Goal: Information Seeking & Learning: Learn about a topic

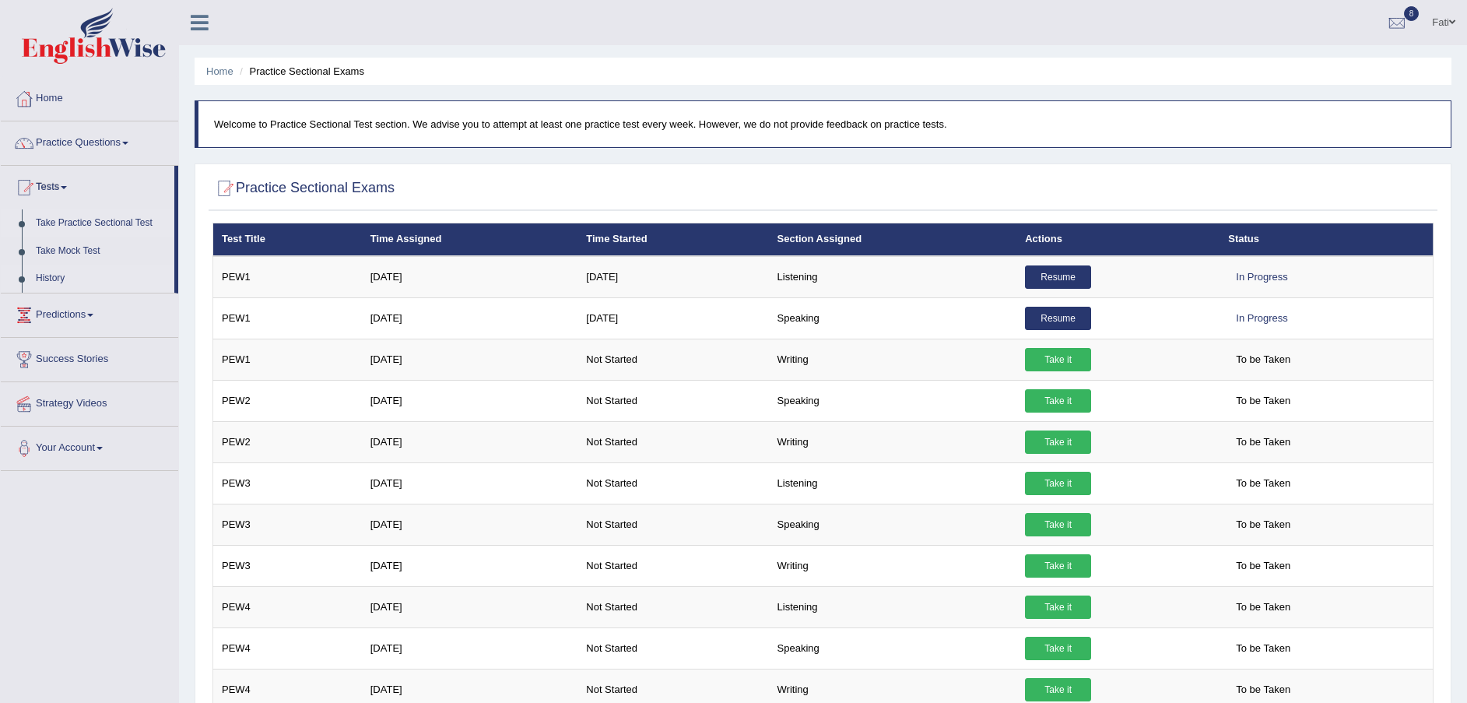
click at [59, 275] on link "History" at bounding box center [102, 279] width 146 height 28
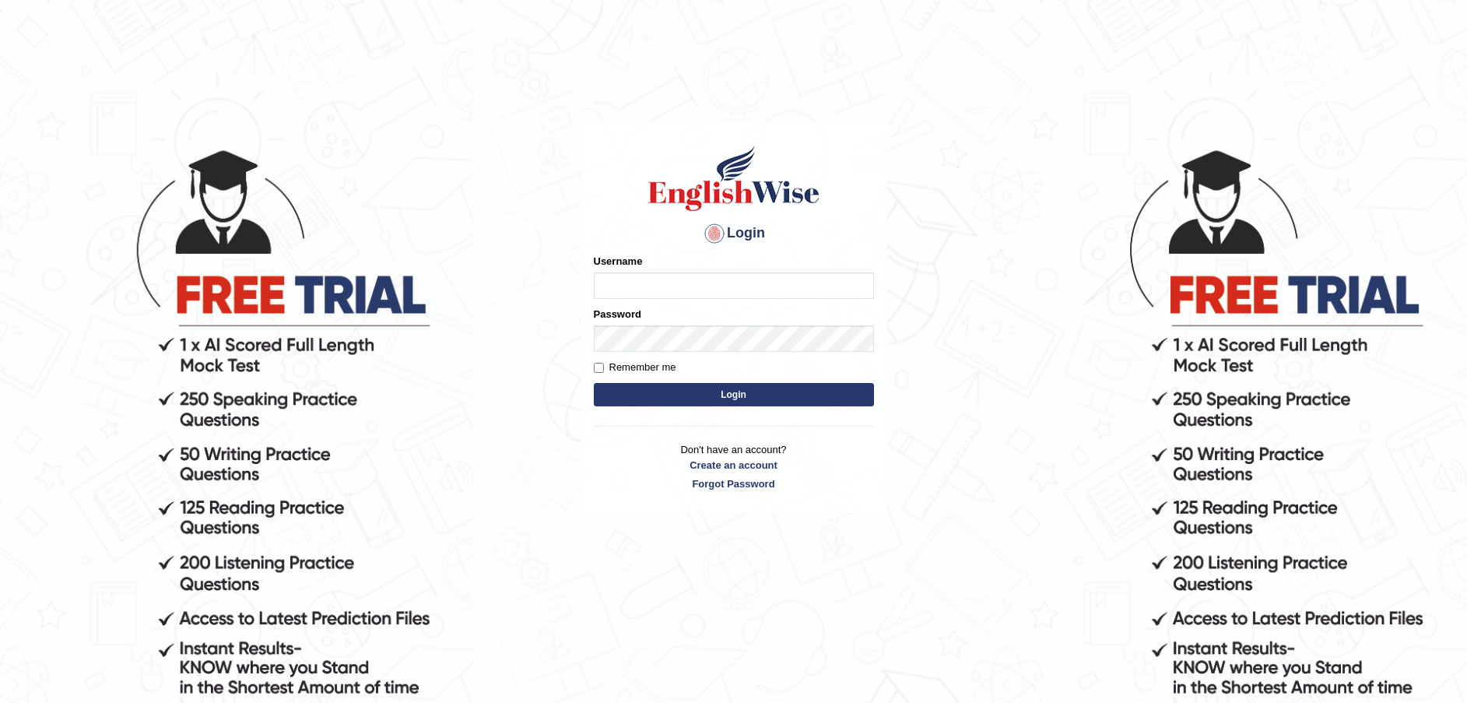
type input "Fatimah"
click at [730, 399] on button "Login" at bounding box center [734, 394] width 280 height 23
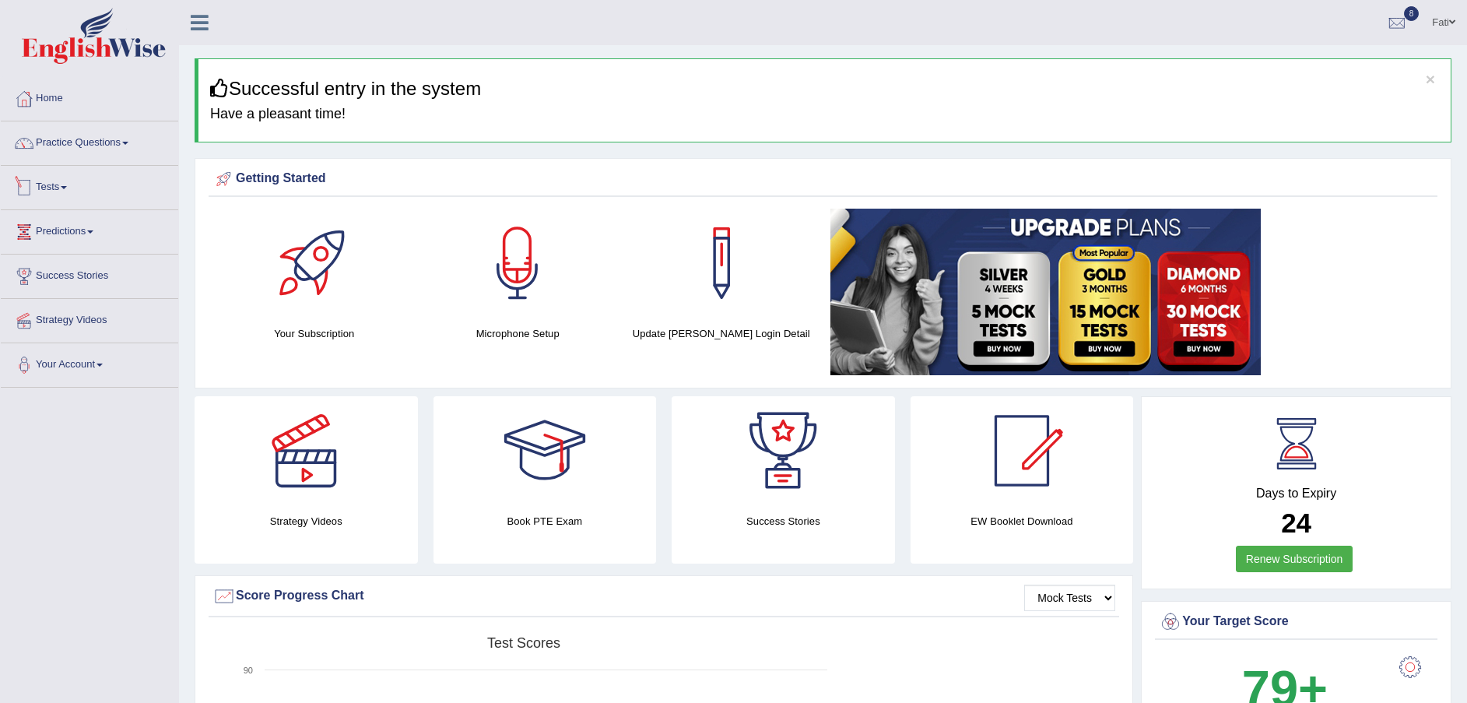
click at [60, 189] on link "Tests" at bounding box center [89, 185] width 177 height 39
click at [58, 273] on link "History" at bounding box center [102, 279] width 146 height 28
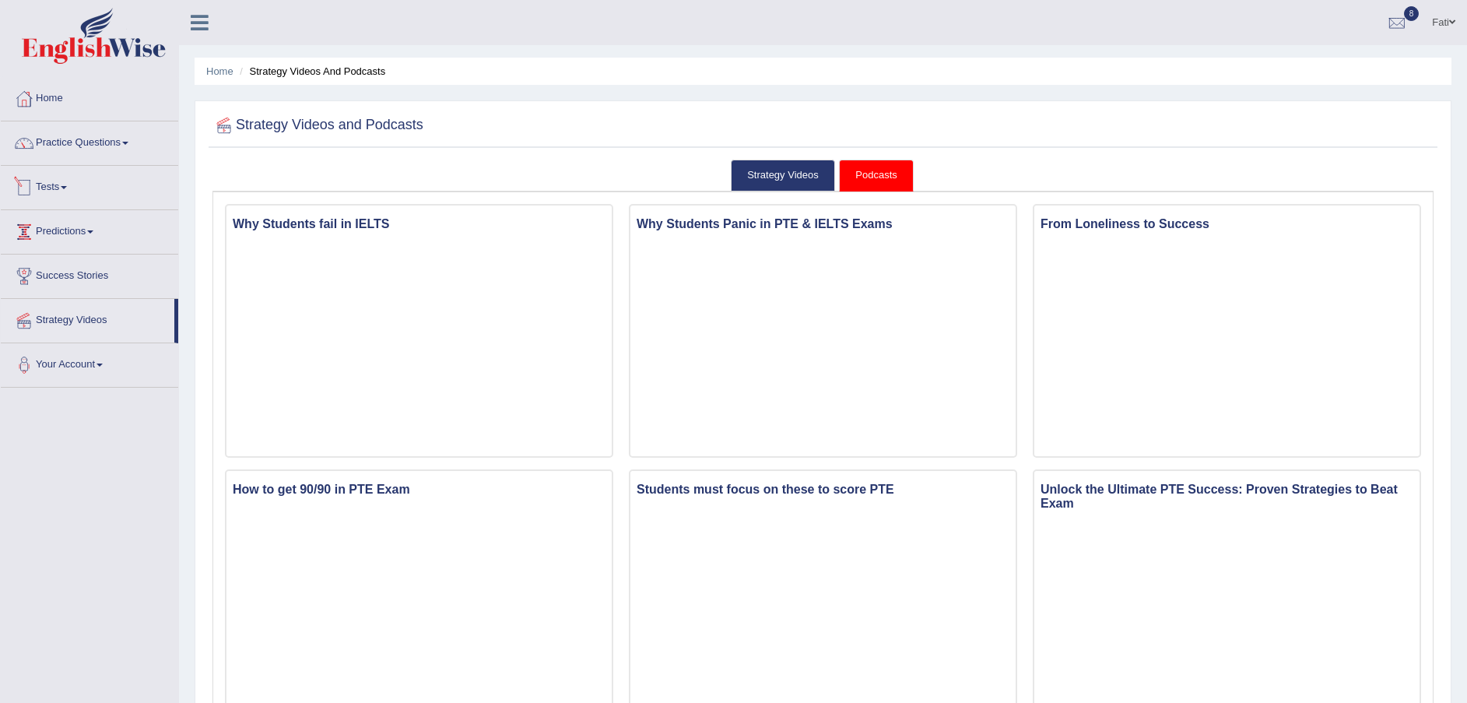
click at [65, 191] on link "Tests" at bounding box center [89, 185] width 177 height 39
click at [45, 188] on link "Tests" at bounding box center [89, 185] width 177 height 39
click at [76, 187] on link "Tests" at bounding box center [89, 185] width 177 height 39
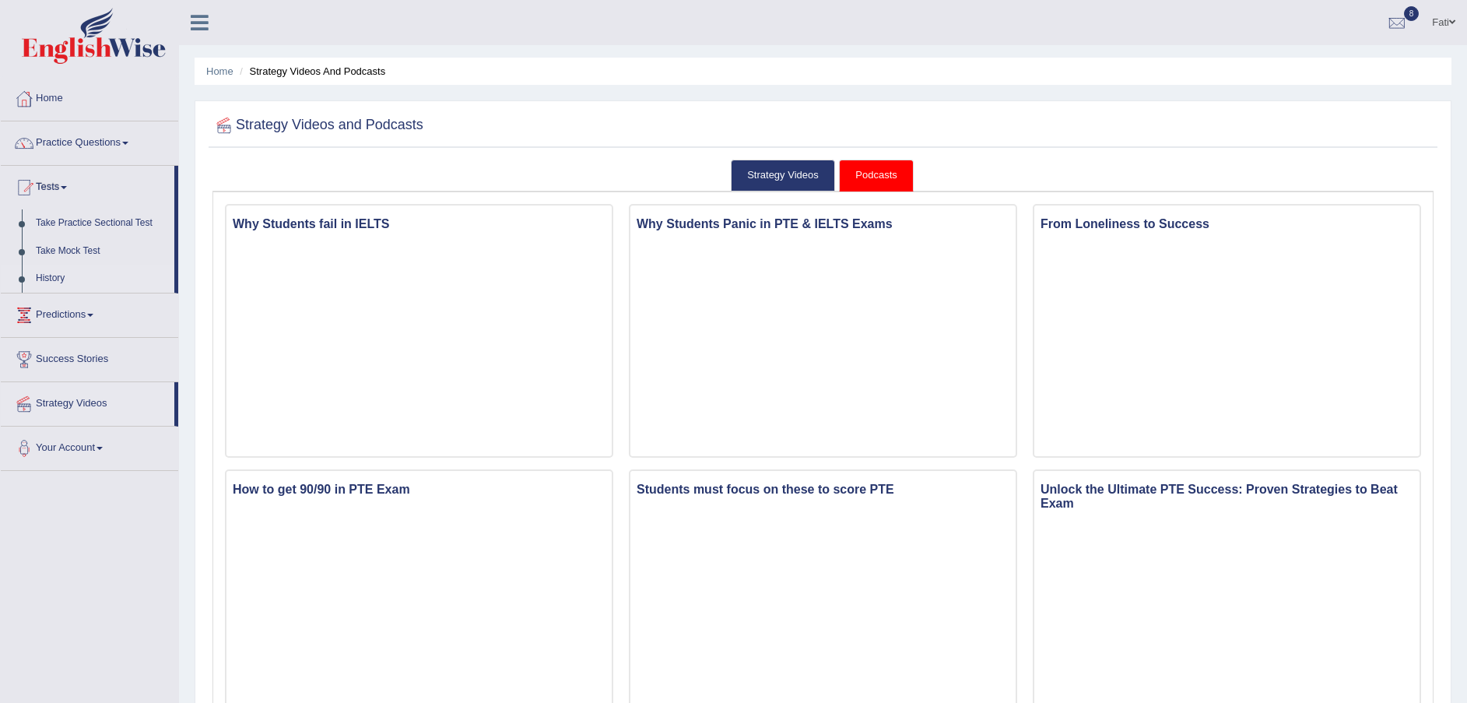
click at [58, 275] on link "History" at bounding box center [102, 279] width 146 height 28
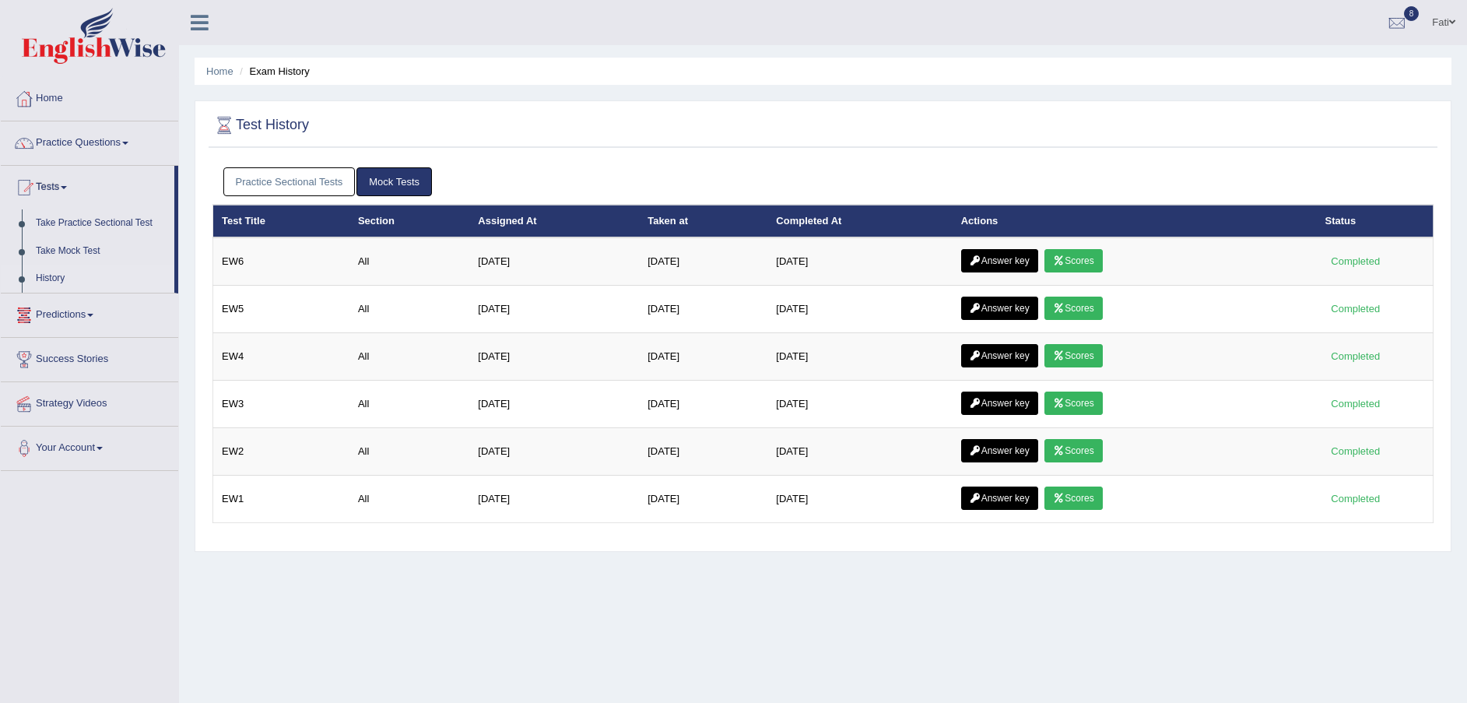
click at [285, 180] on link "Practice Sectional Tests" at bounding box center [289, 181] width 132 height 29
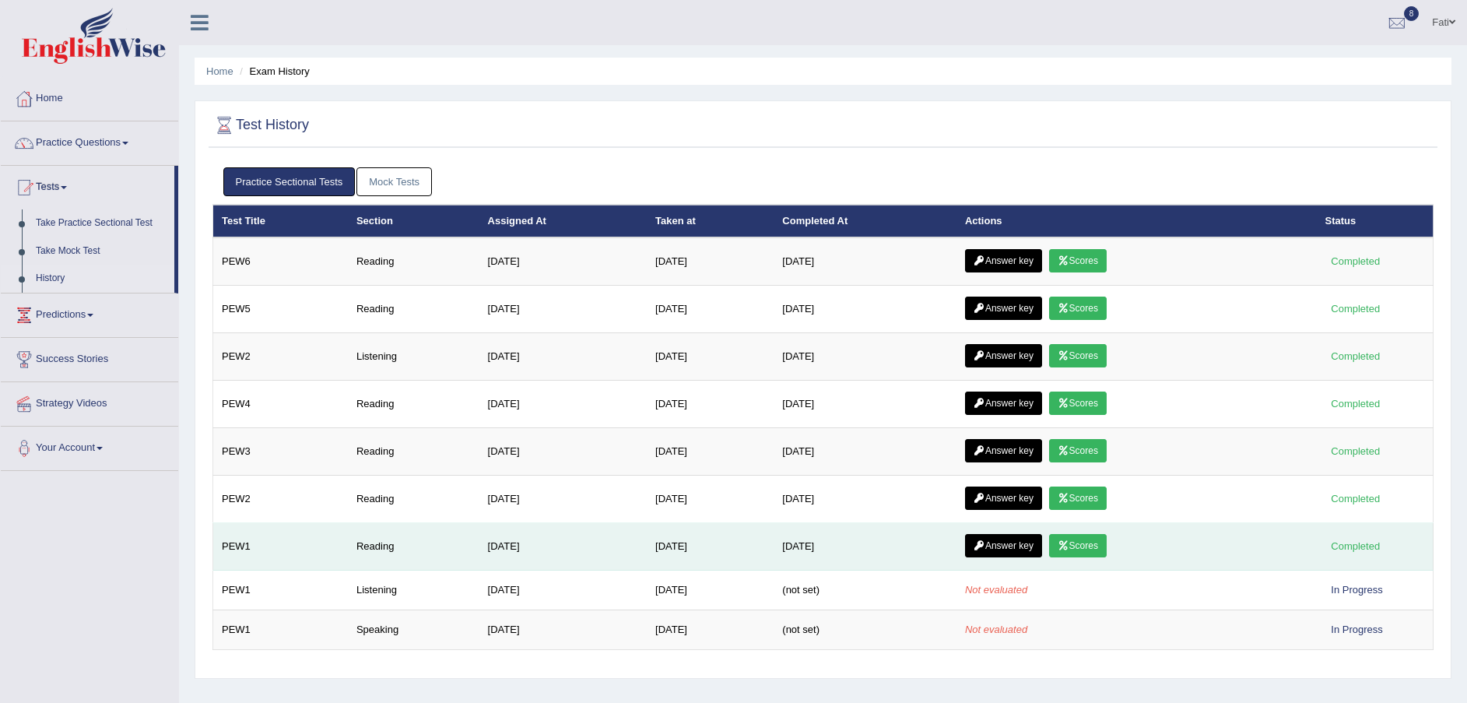
click at [1095, 549] on link "Scores" at bounding box center [1078, 545] width 58 height 23
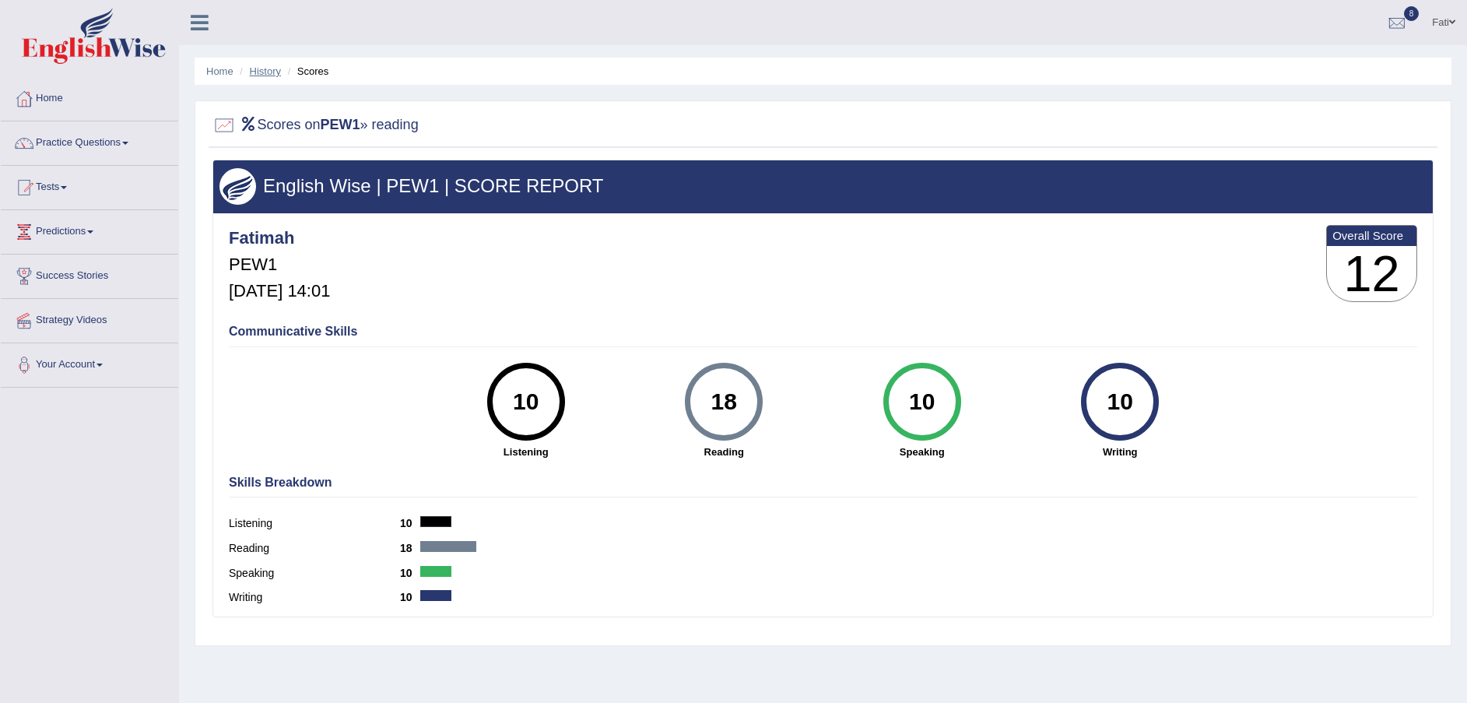
click at [254, 72] on link "History" at bounding box center [265, 71] width 31 height 12
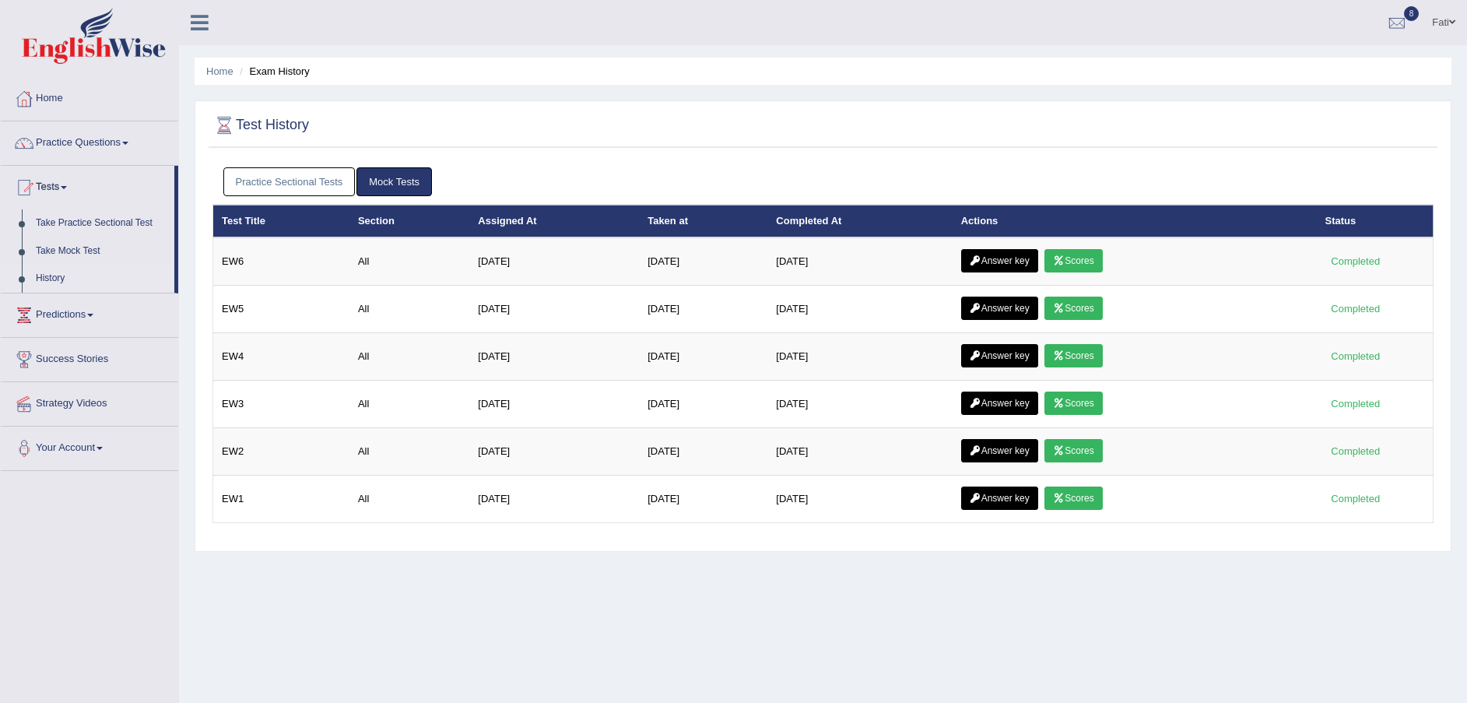
click at [294, 175] on link "Practice Sectional Tests" at bounding box center [289, 181] width 132 height 29
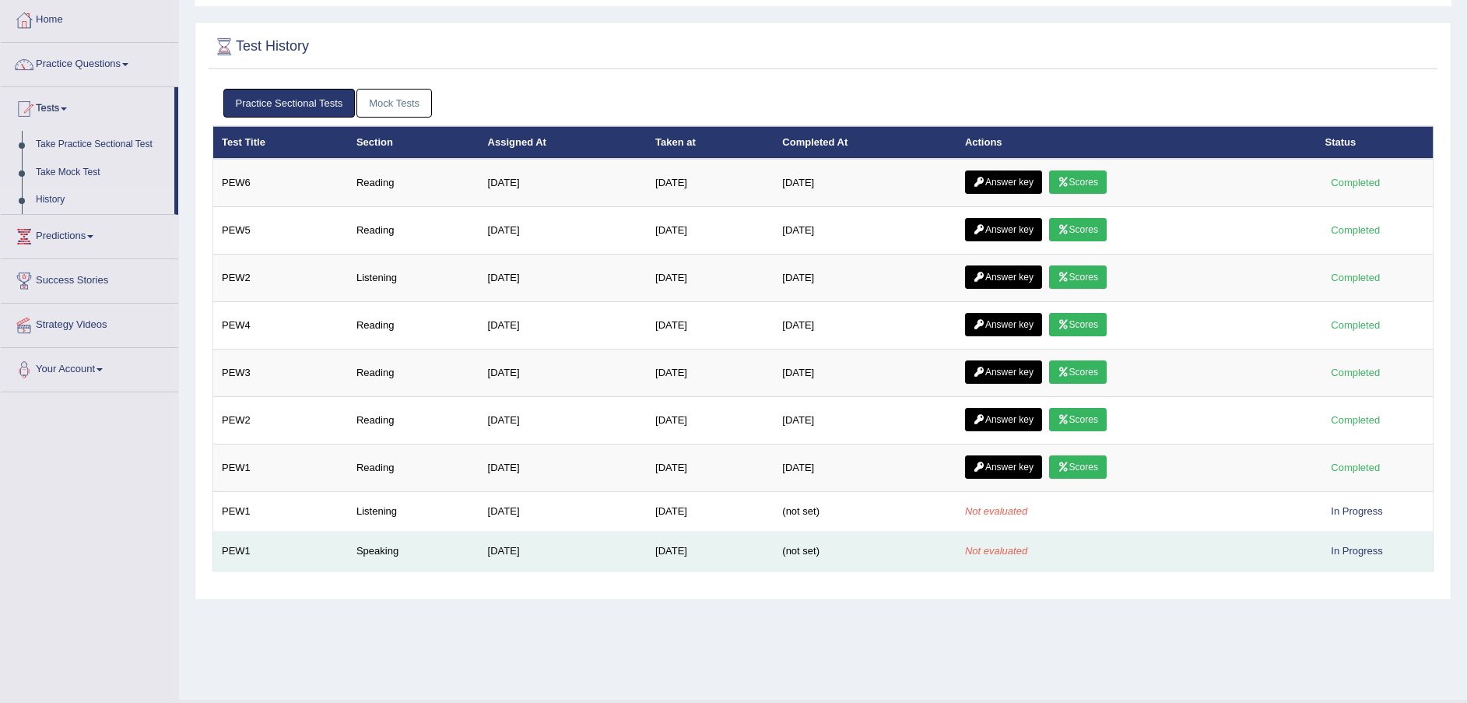
scroll to position [114, 0]
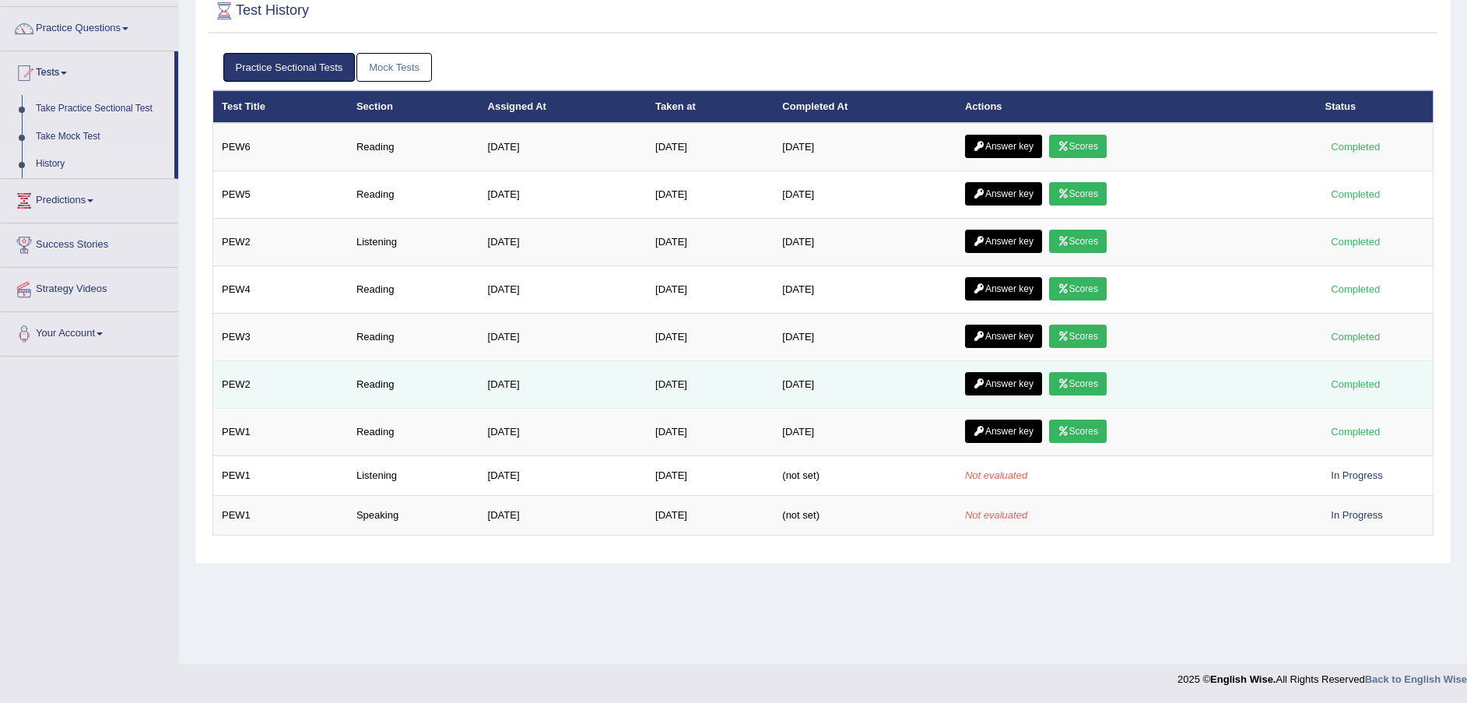
click at [1069, 382] on icon at bounding box center [1063, 383] width 12 height 9
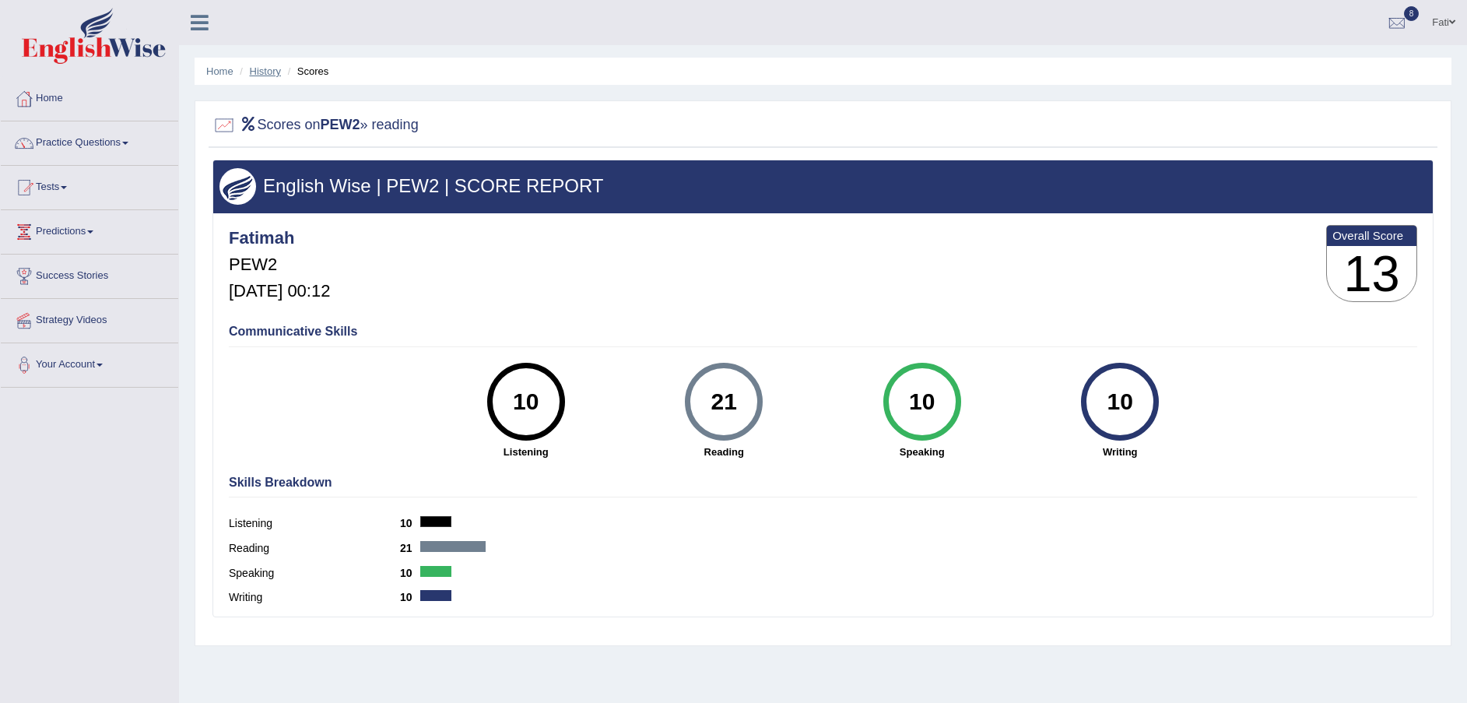
click at [266, 67] on link "History" at bounding box center [265, 71] width 31 height 12
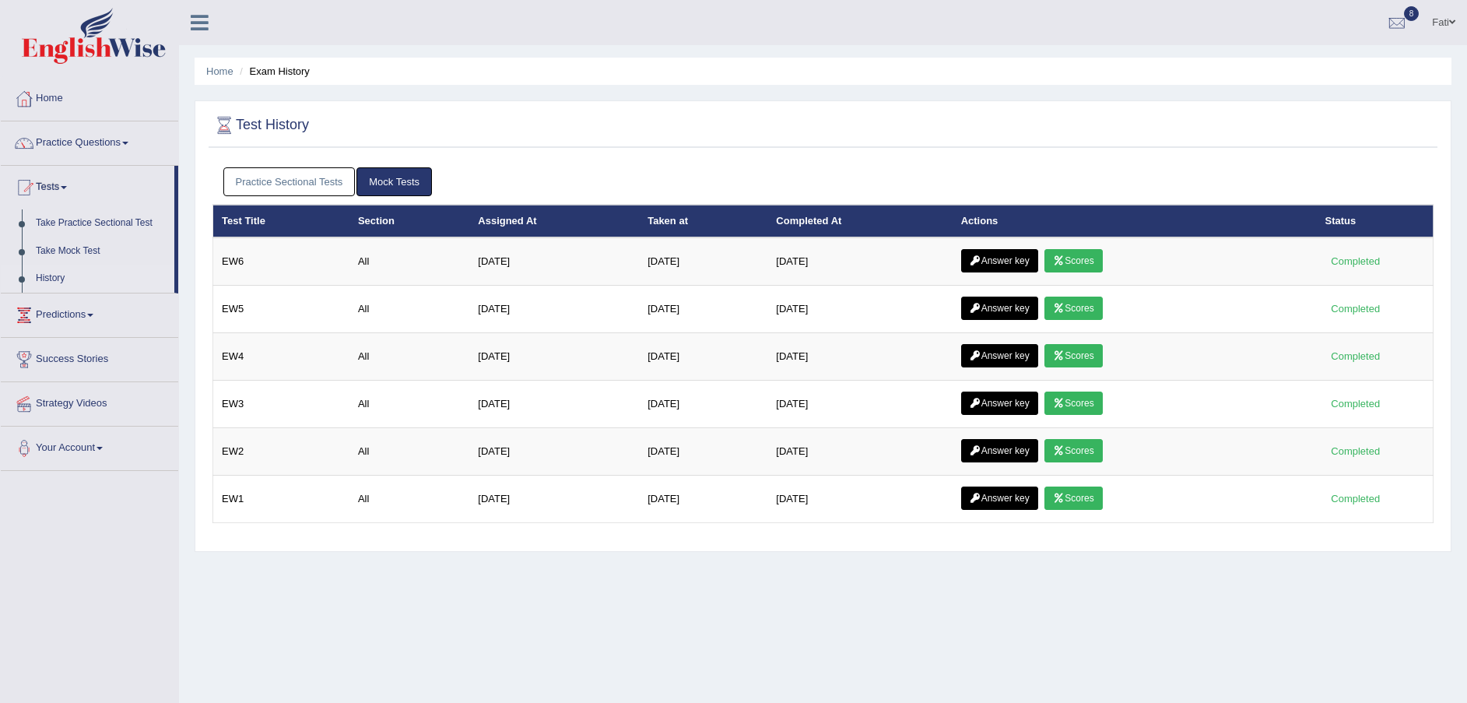
click at [272, 181] on link "Practice Sectional Tests" at bounding box center [289, 181] width 132 height 29
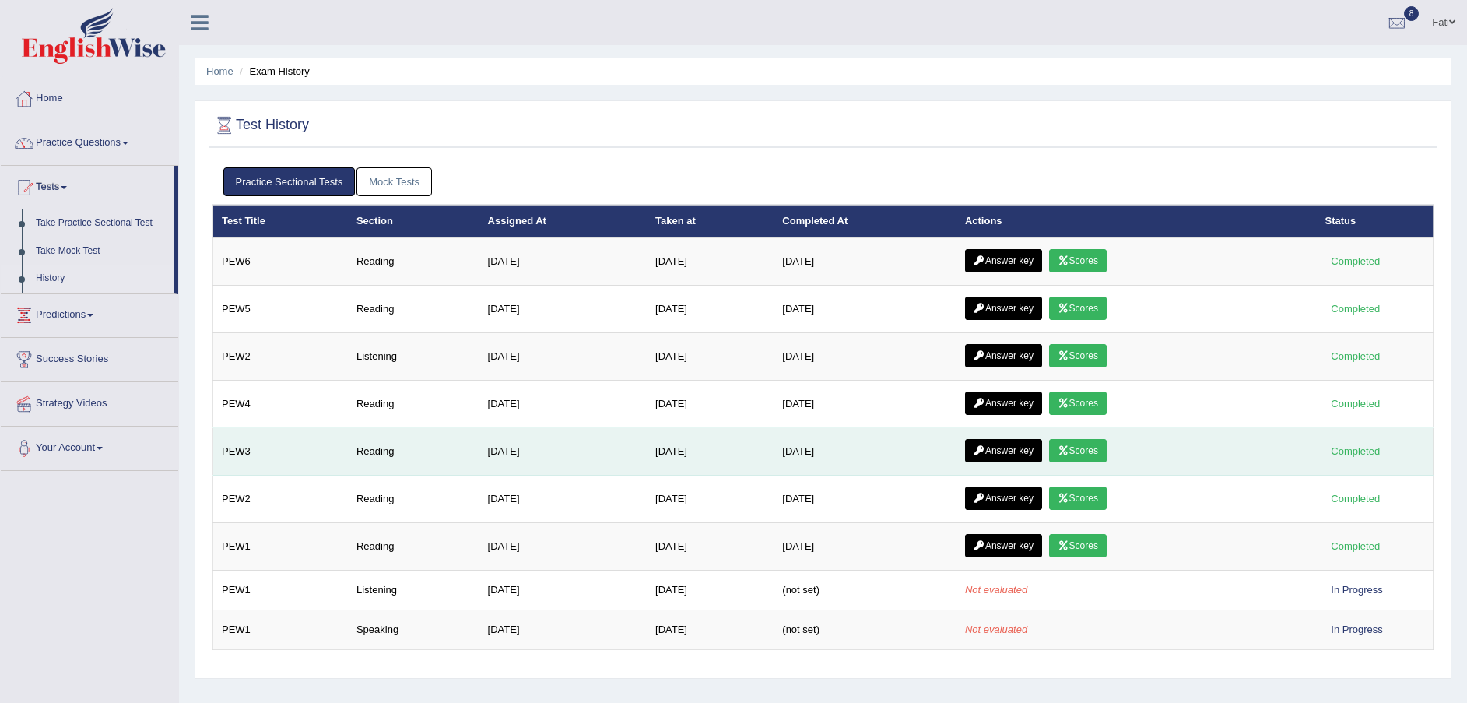
click at [1091, 446] on link "Scores" at bounding box center [1078, 450] width 58 height 23
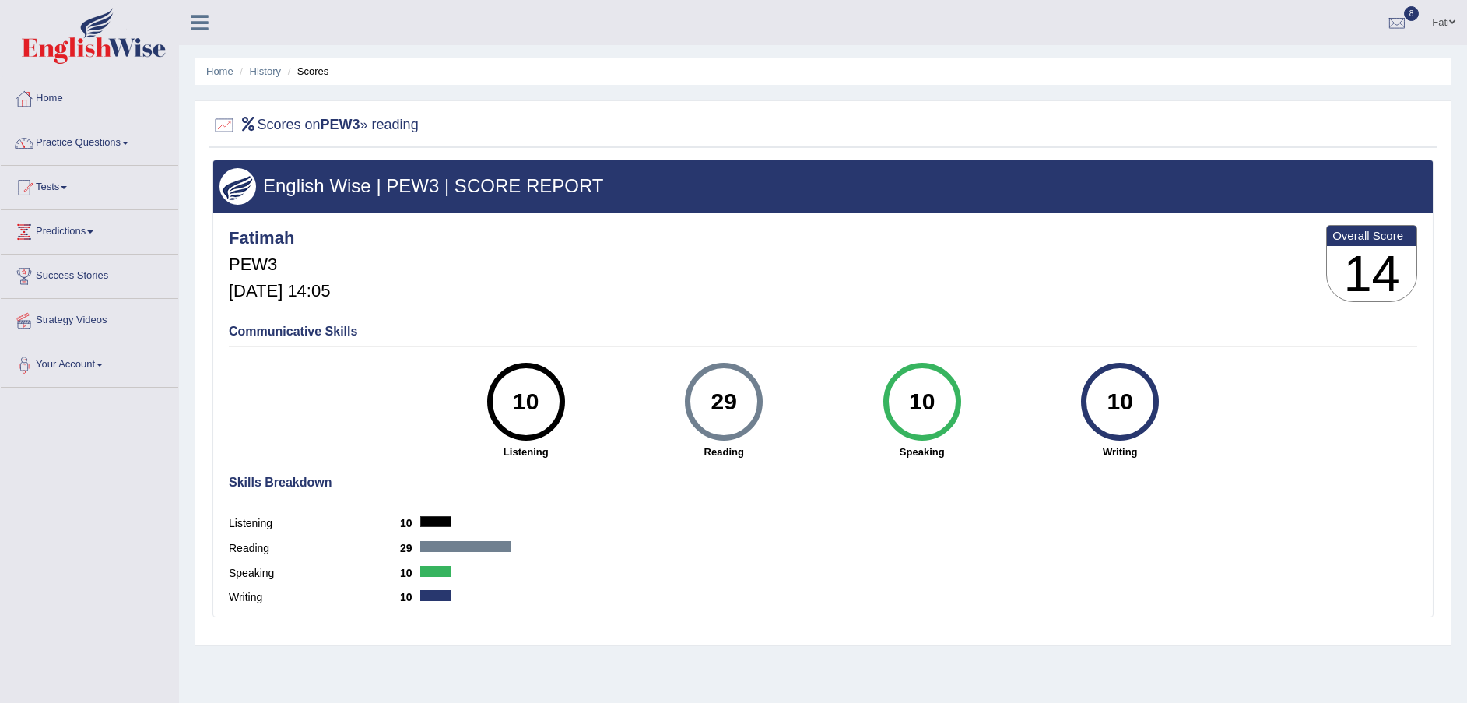
click at [265, 72] on link "History" at bounding box center [265, 71] width 31 height 12
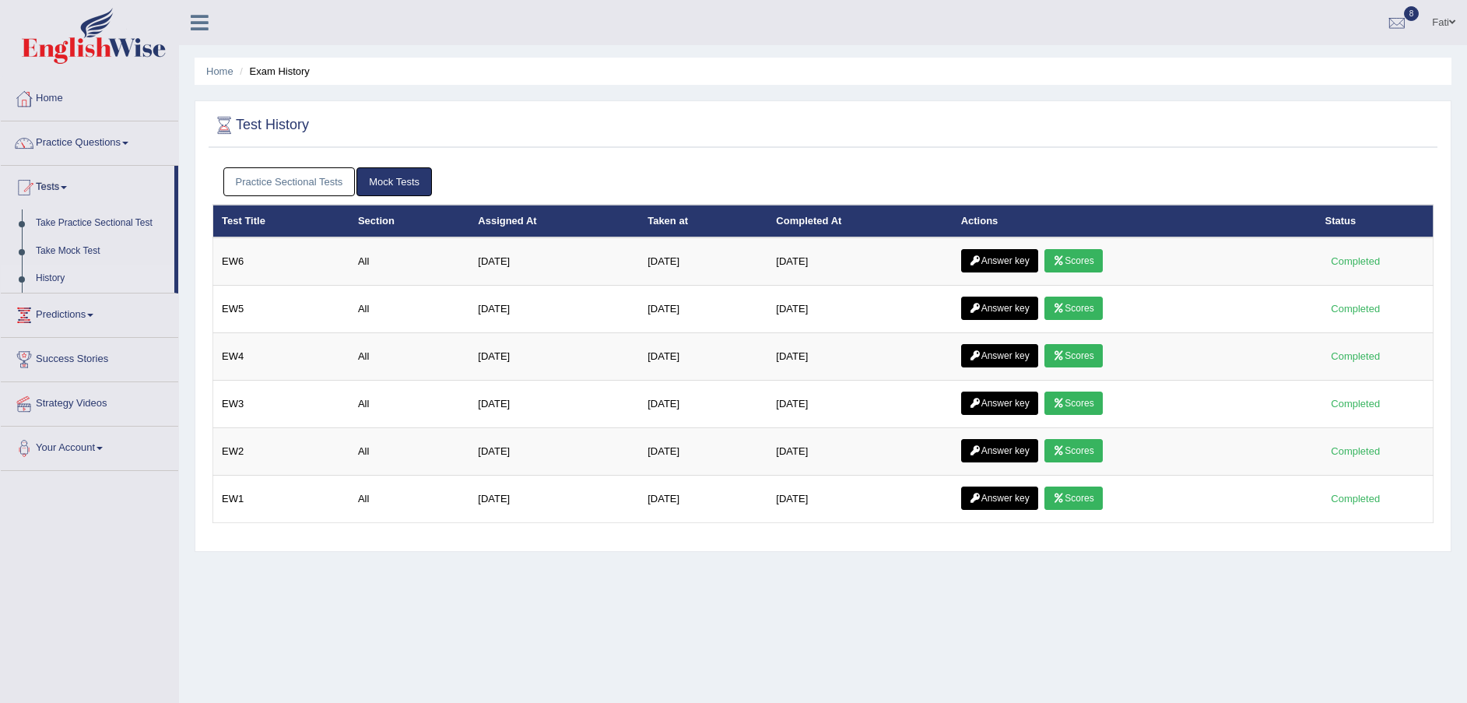
click at [281, 180] on link "Practice Sectional Tests" at bounding box center [289, 181] width 132 height 29
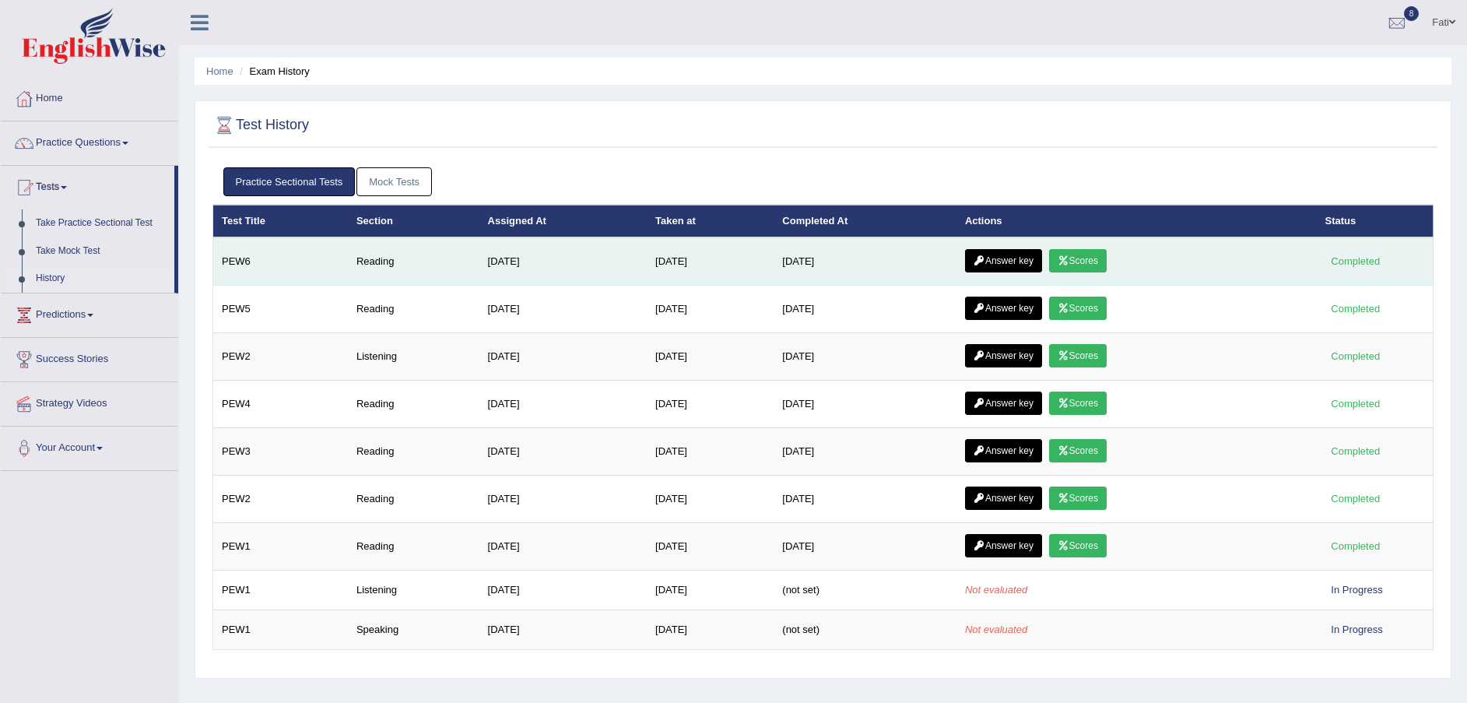
click at [1082, 254] on link "Scores" at bounding box center [1078, 260] width 58 height 23
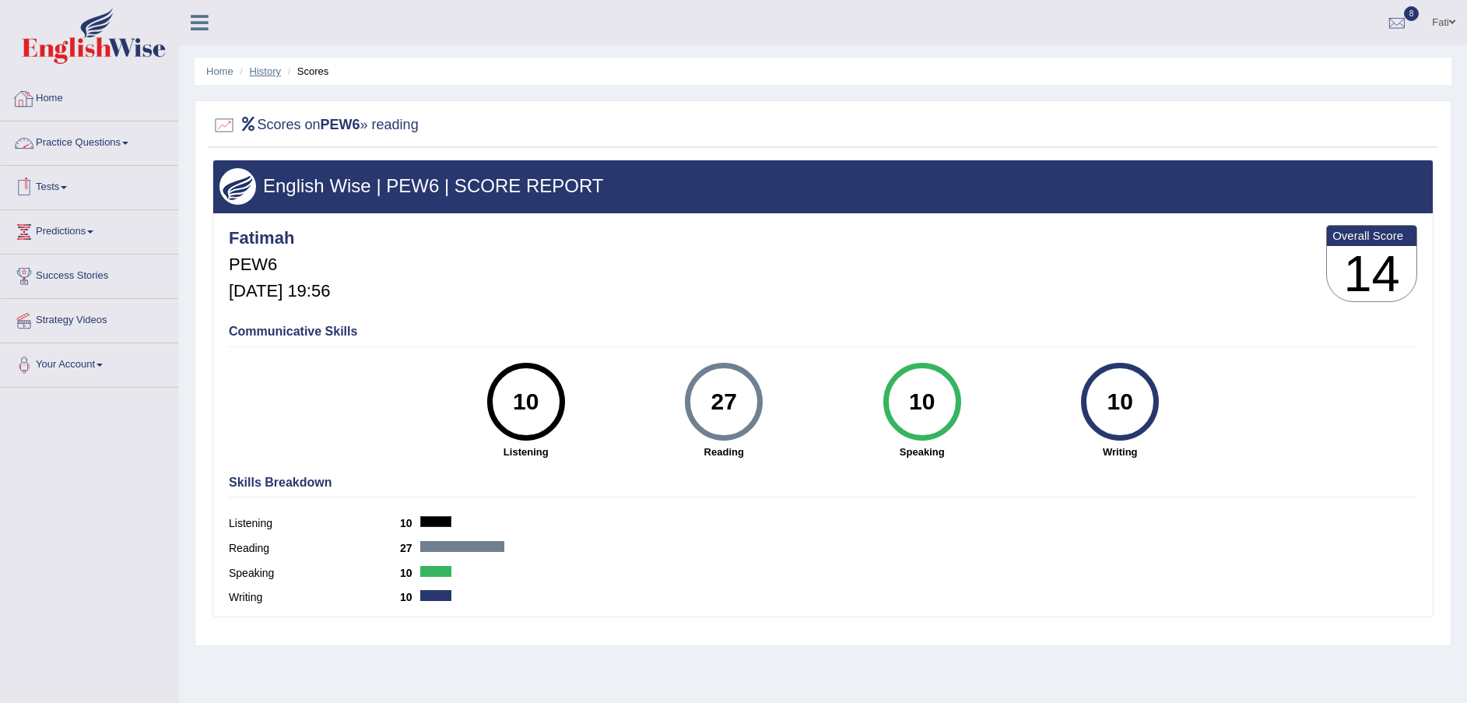
click at [257, 75] on link "History" at bounding box center [265, 71] width 31 height 12
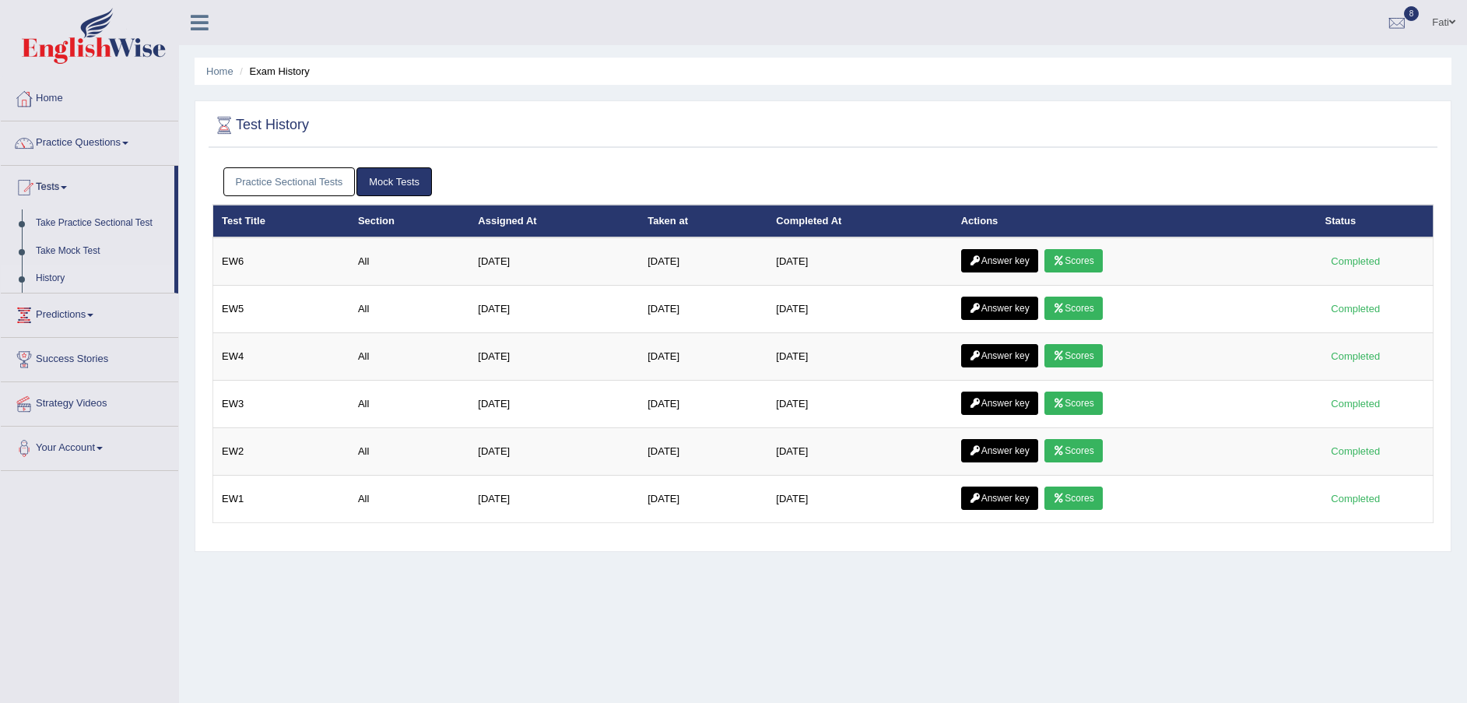
click at [259, 180] on link "Practice Sectional Tests" at bounding box center [289, 181] width 132 height 29
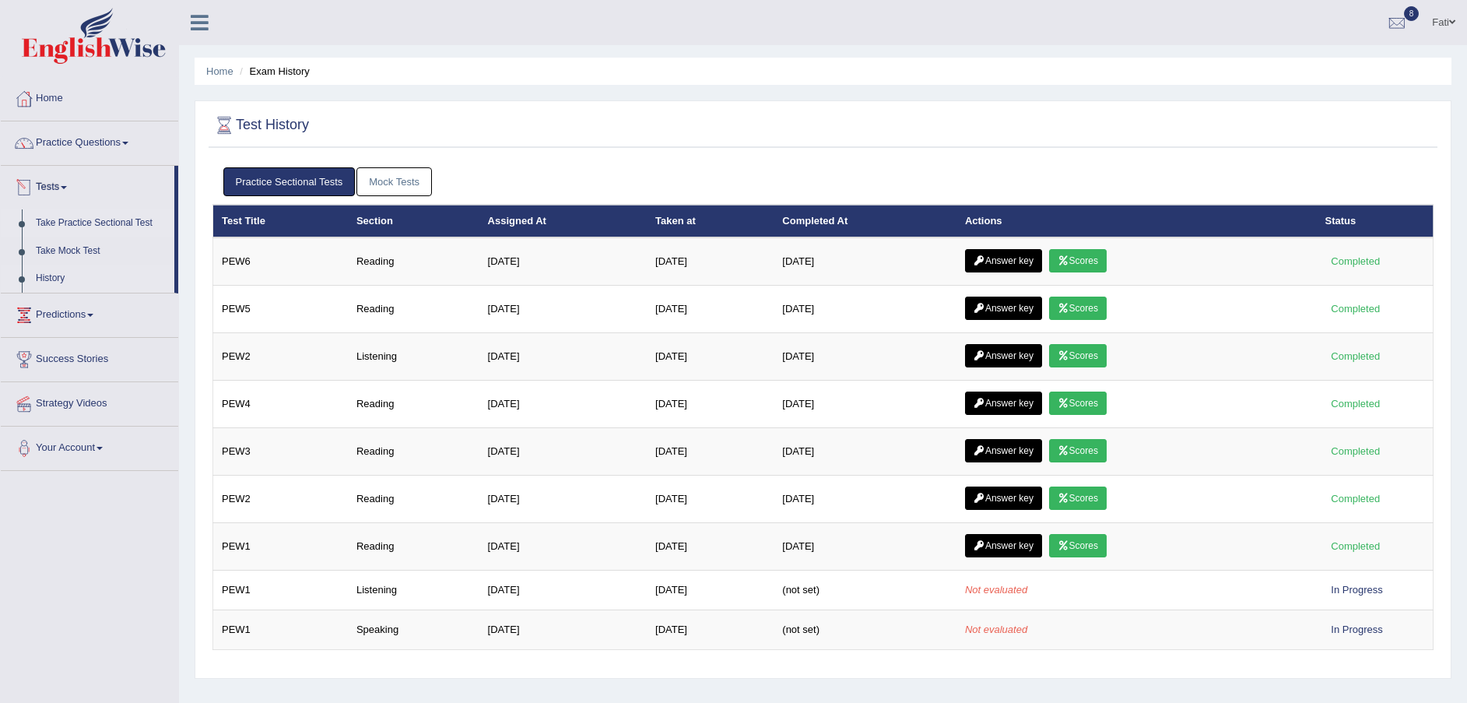
click at [65, 224] on link "Take Practice Sectional Test" at bounding box center [102, 223] width 146 height 28
drag, startPoint x: 65, startPoint y: 224, endPoint x: 77, endPoint y: 223, distance: 12.5
click at [65, 224] on link "Take Practice Sectional Test" at bounding box center [102, 223] width 146 height 28
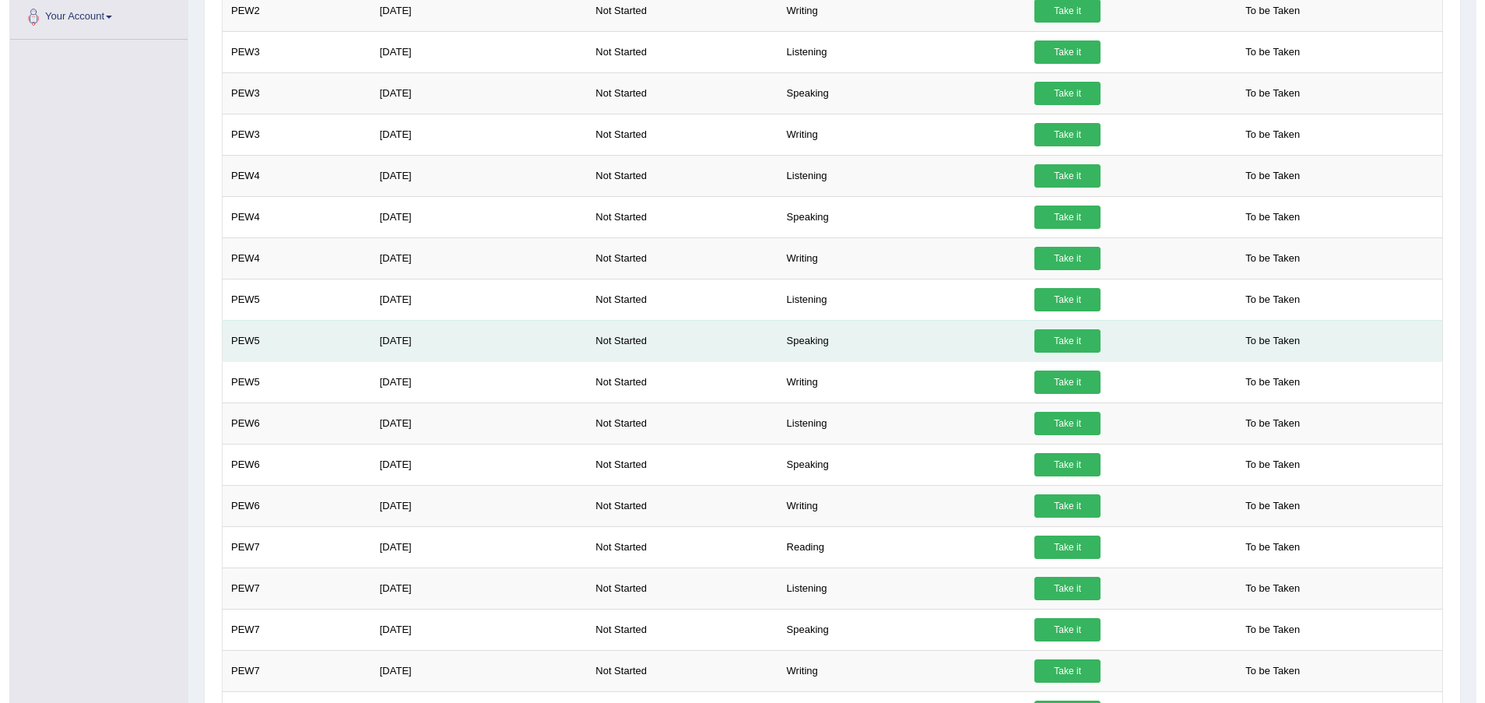
scroll to position [467, 0]
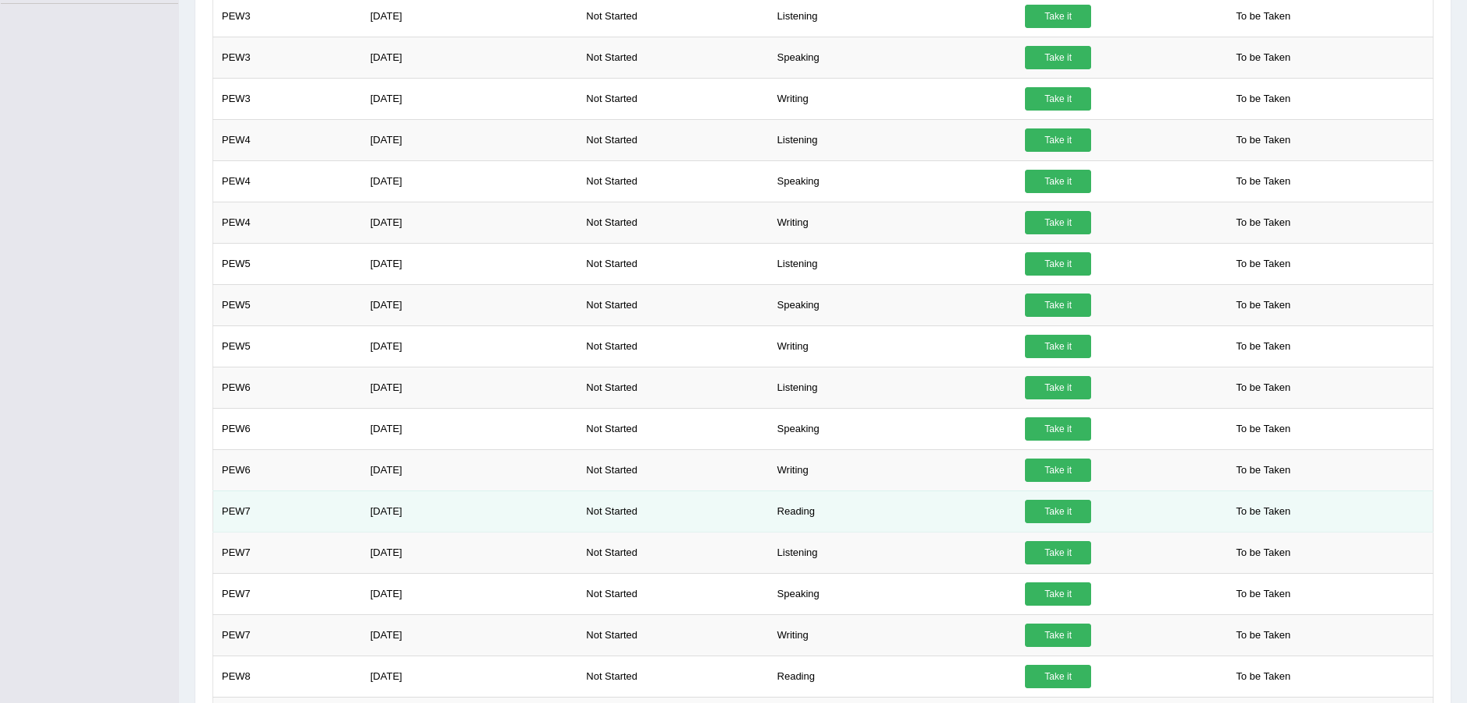
click at [1057, 517] on link "Take it" at bounding box center [1058, 511] width 66 height 23
click at [1049, 511] on link "Take it" at bounding box center [1058, 511] width 66 height 23
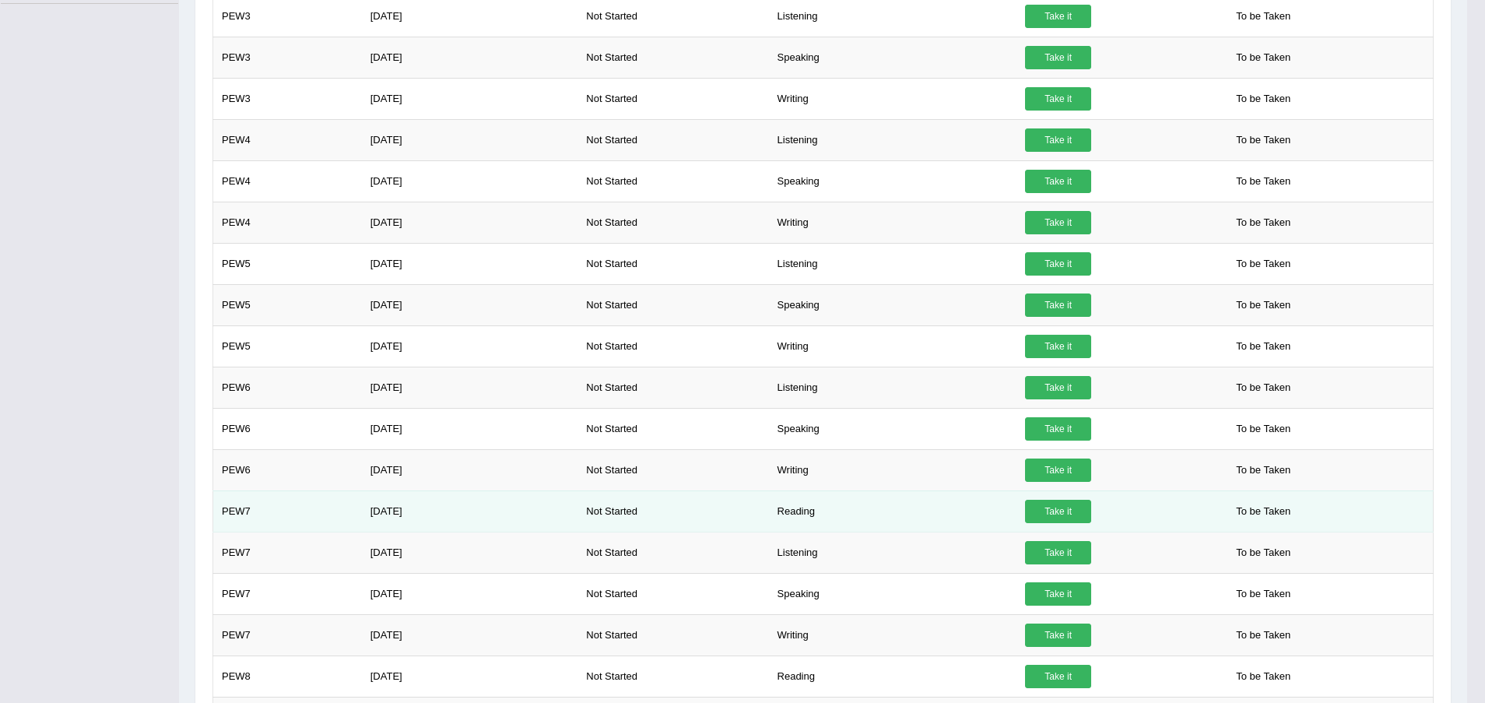
click at [1049, 511] on link "Take it" at bounding box center [1058, 511] width 66 height 23
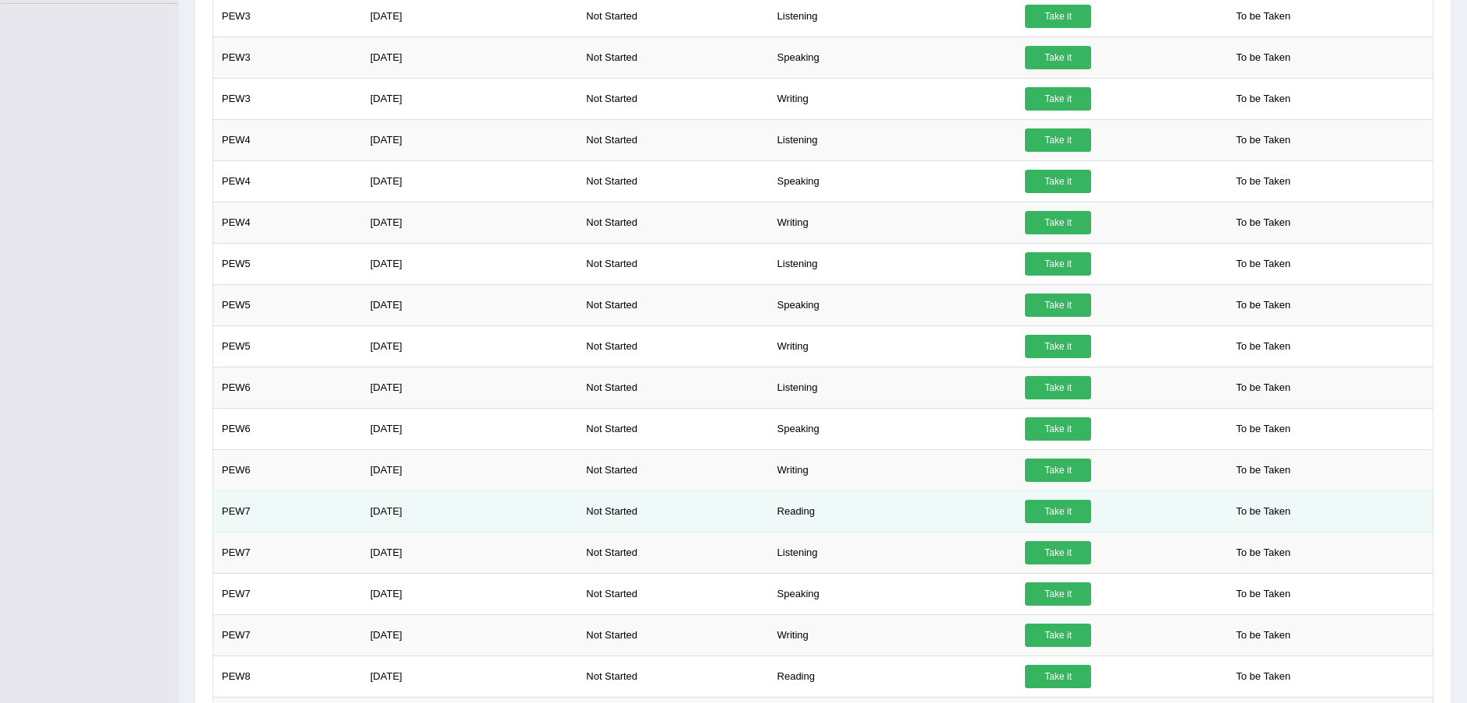
click at [1049, 510] on link "Take it" at bounding box center [1058, 511] width 66 height 23
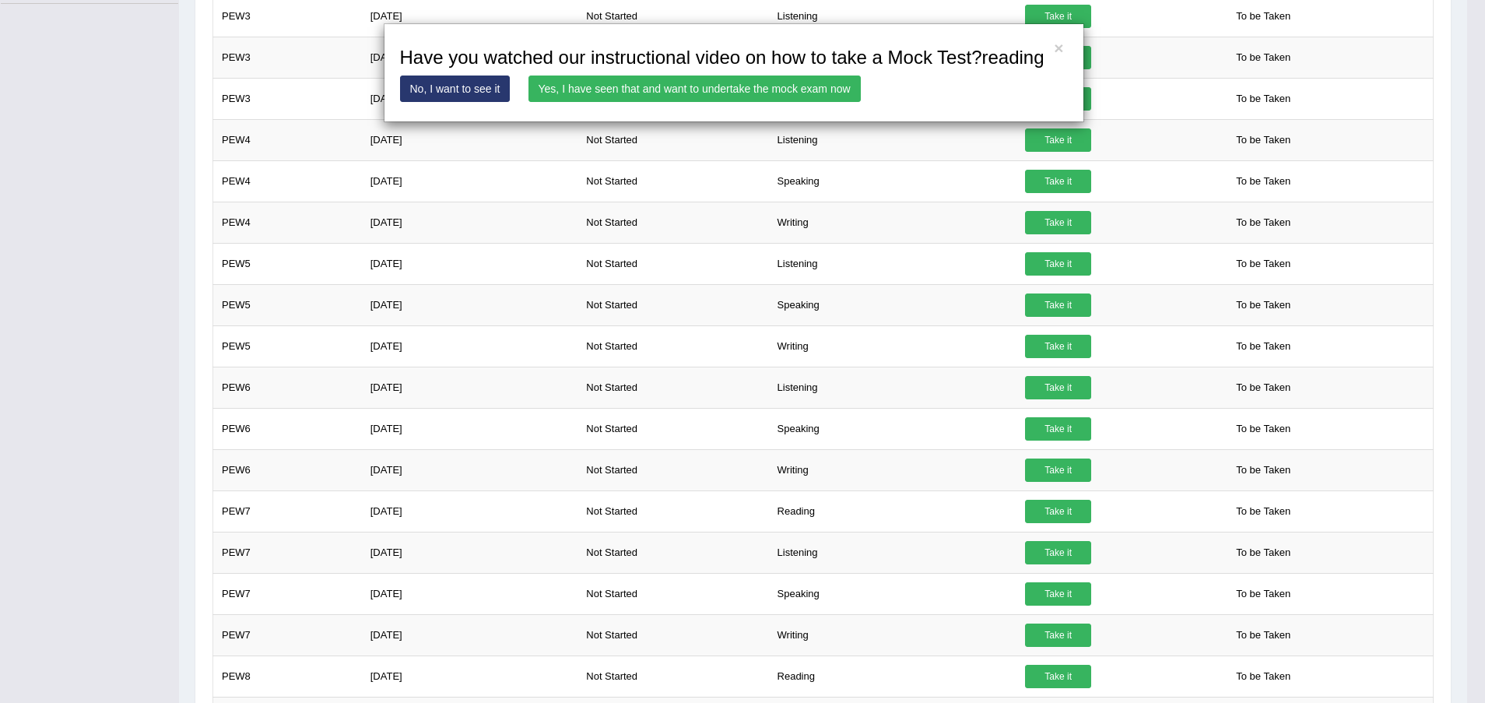
click at [723, 86] on link "Yes, I have seen that and want to undertake the mock exam now" at bounding box center [694, 88] width 332 height 26
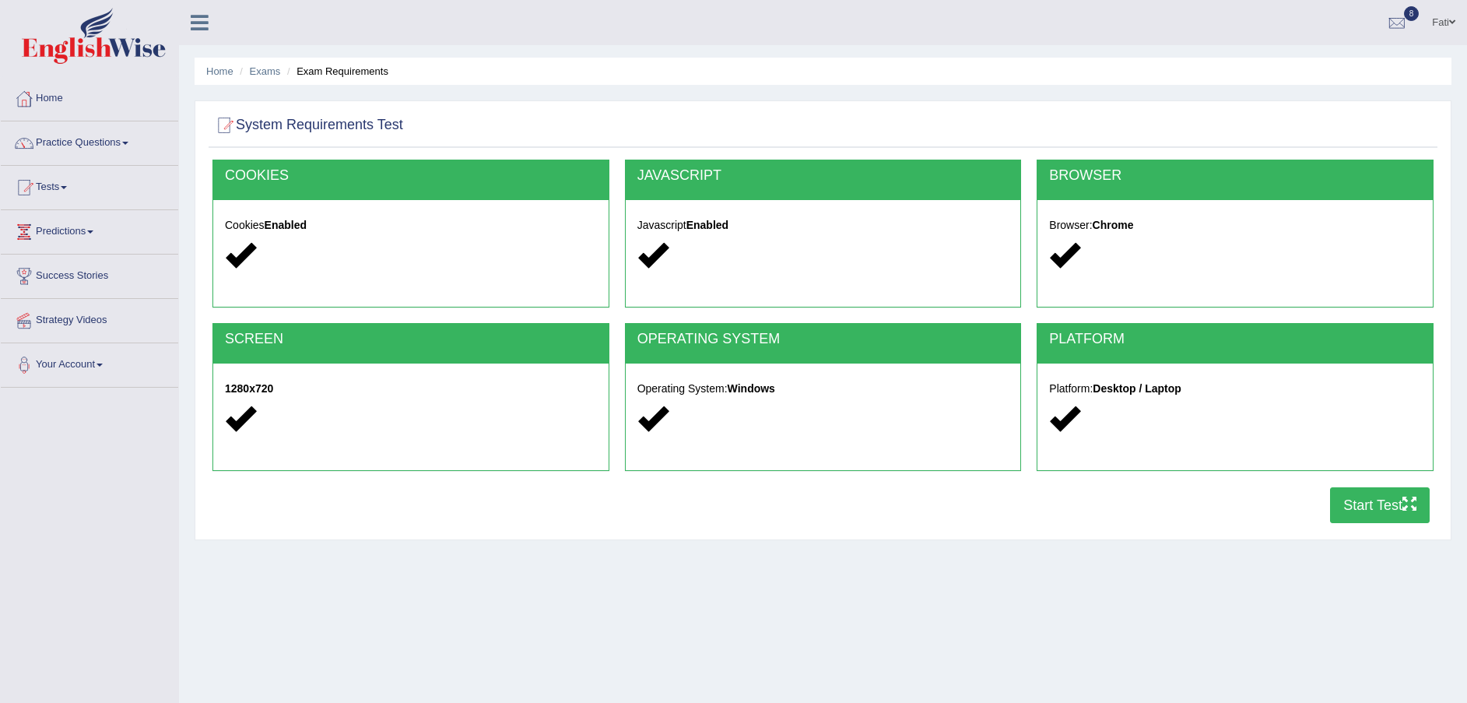
click at [1372, 505] on button "Start Test" at bounding box center [1380, 505] width 100 height 36
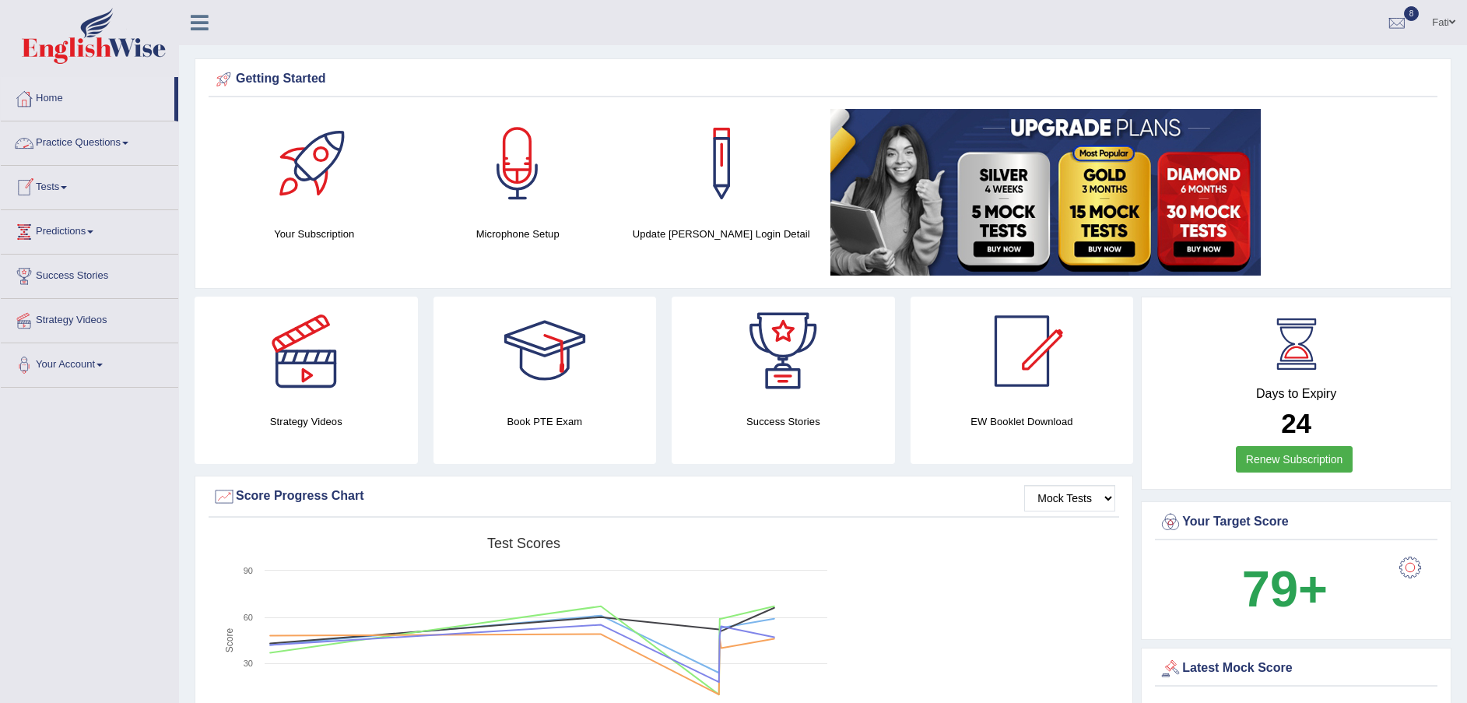
click at [58, 183] on link "Tests" at bounding box center [89, 185] width 177 height 39
click at [69, 279] on link "History" at bounding box center [102, 279] width 146 height 28
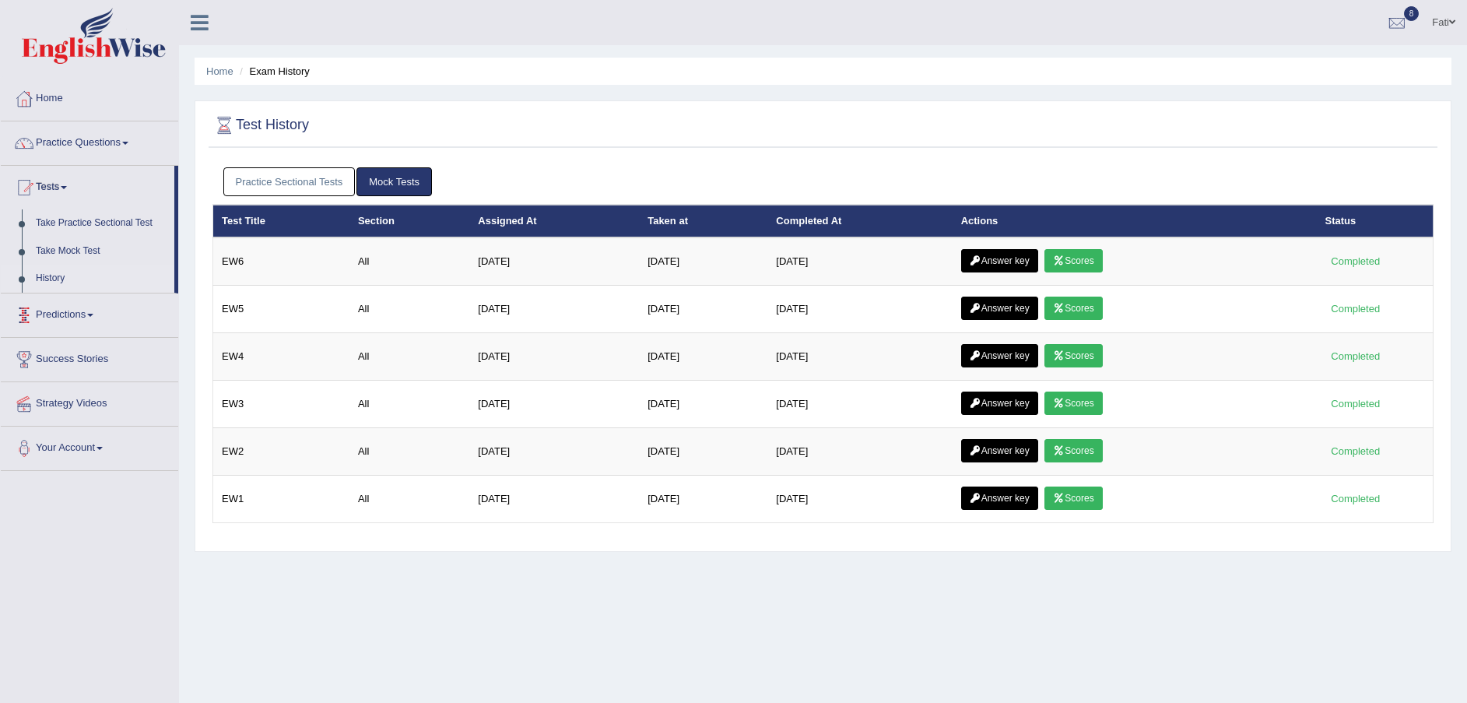
click at [283, 170] on link "Practice Sectional Tests" at bounding box center [289, 181] width 132 height 29
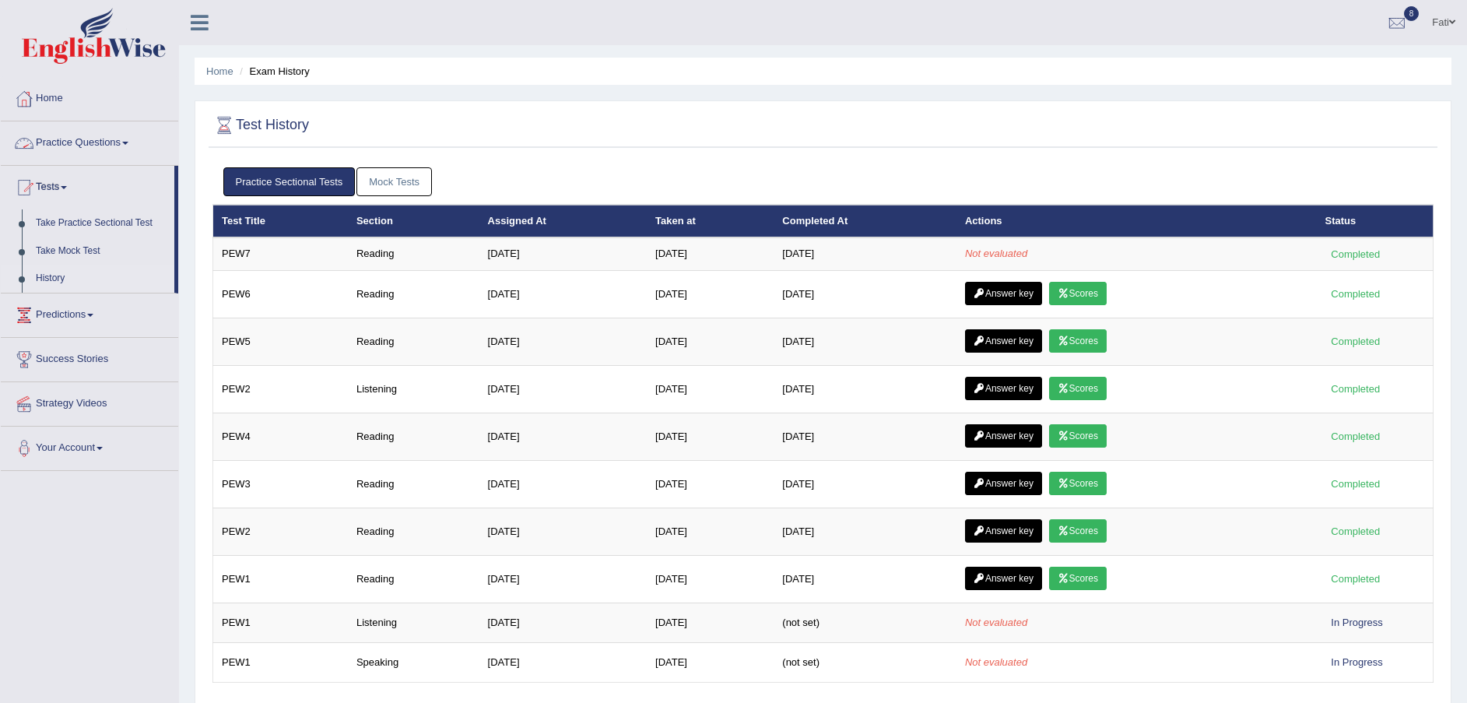
click at [93, 142] on link "Practice Questions" at bounding box center [89, 140] width 177 height 39
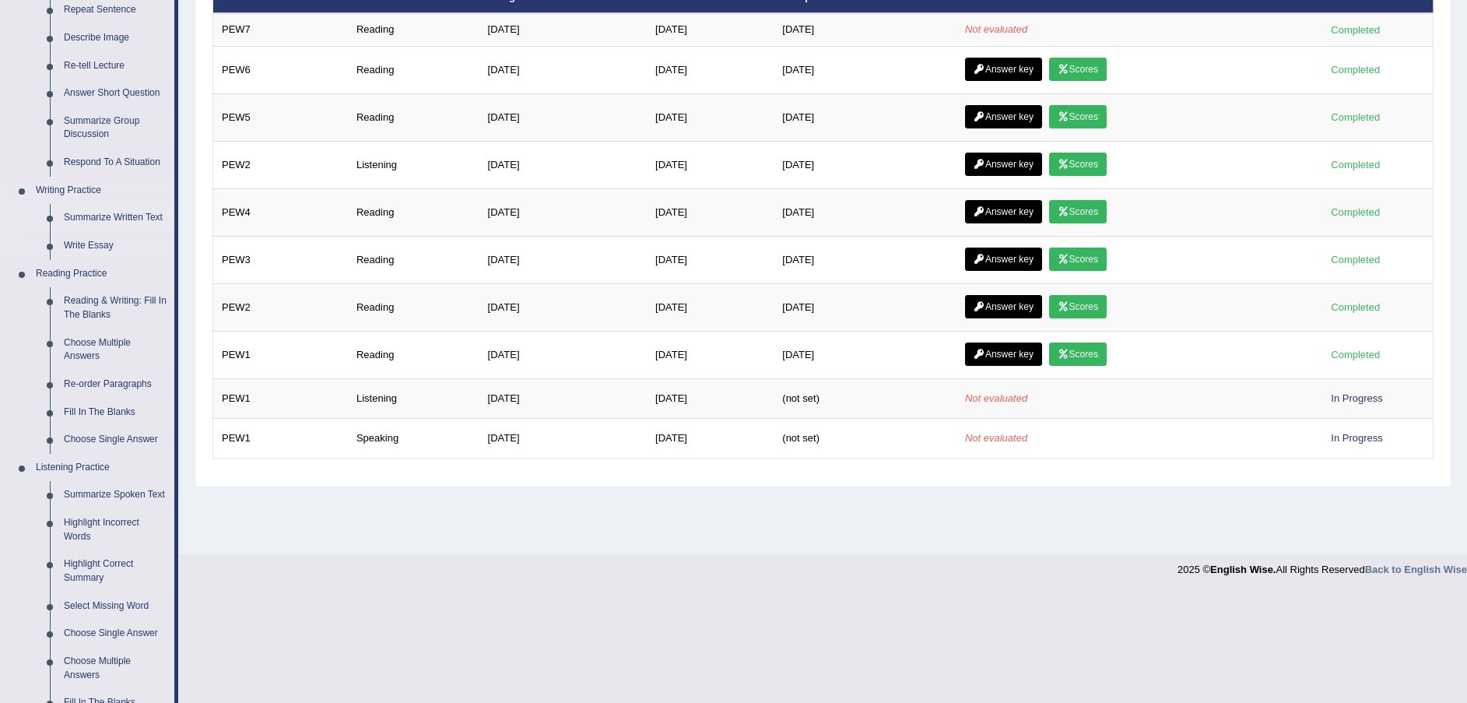
scroll to position [233, 0]
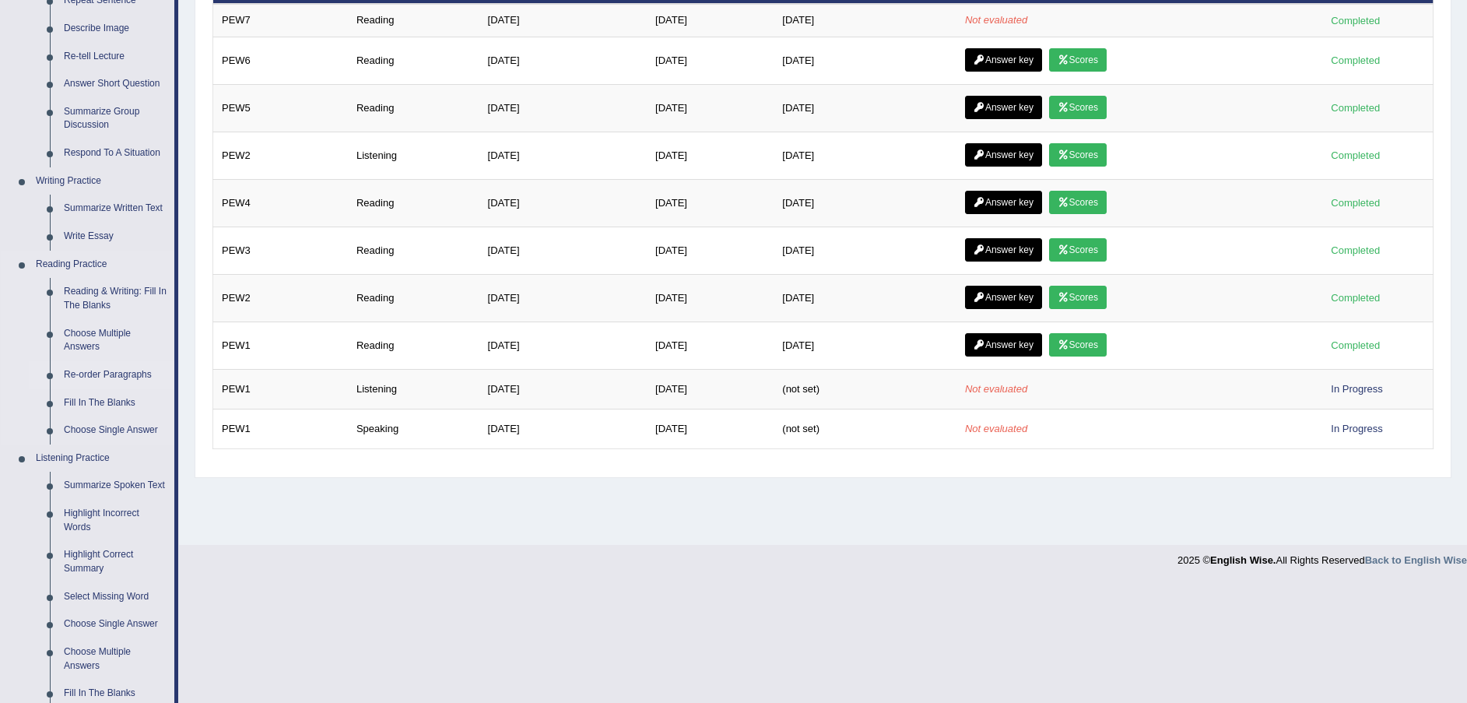
click at [103, 367] on link "Re-order Paragraphs" at bounding box center [115, 375] width 117 height 28
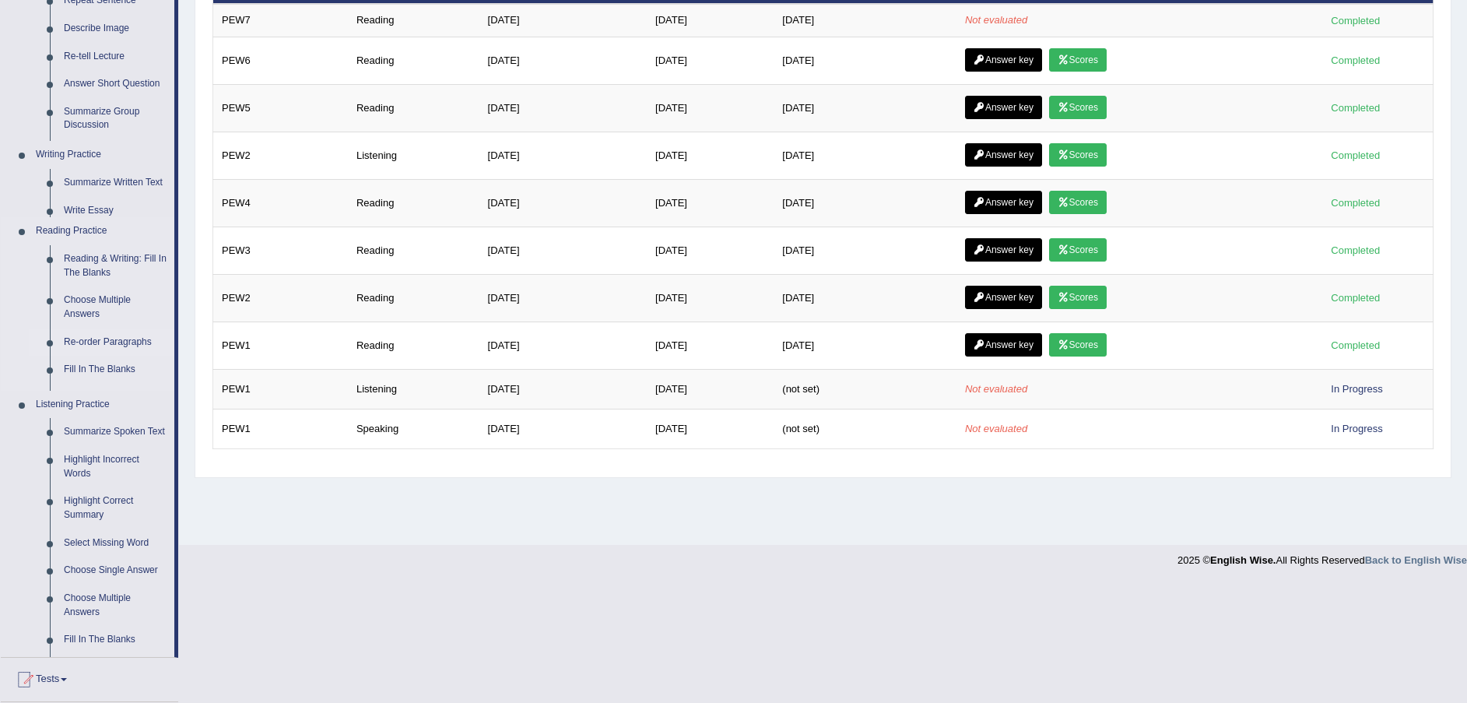
scroll to position [114, 0]
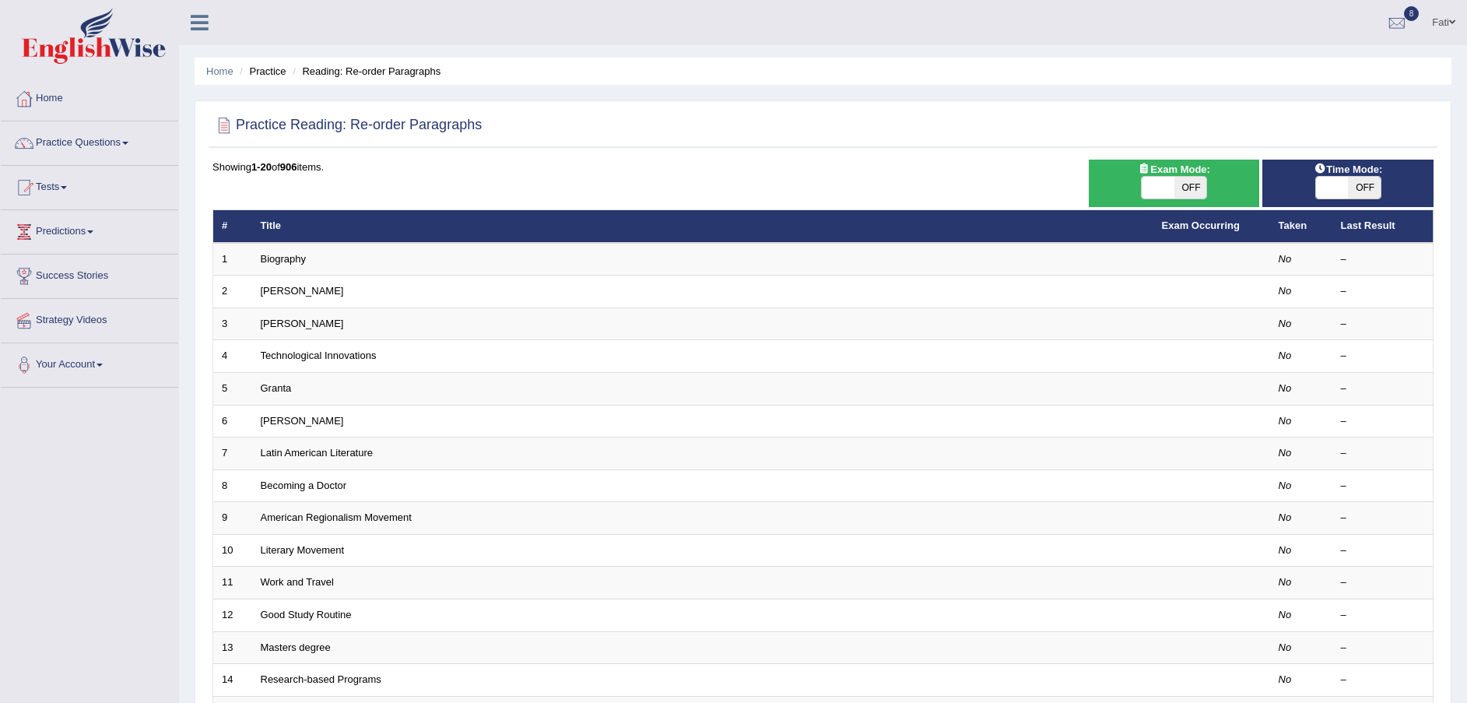
click at [1201, 187] on span "OFF" at bounding box center [1190, 188] width 33 height 22
checkbox input "true"
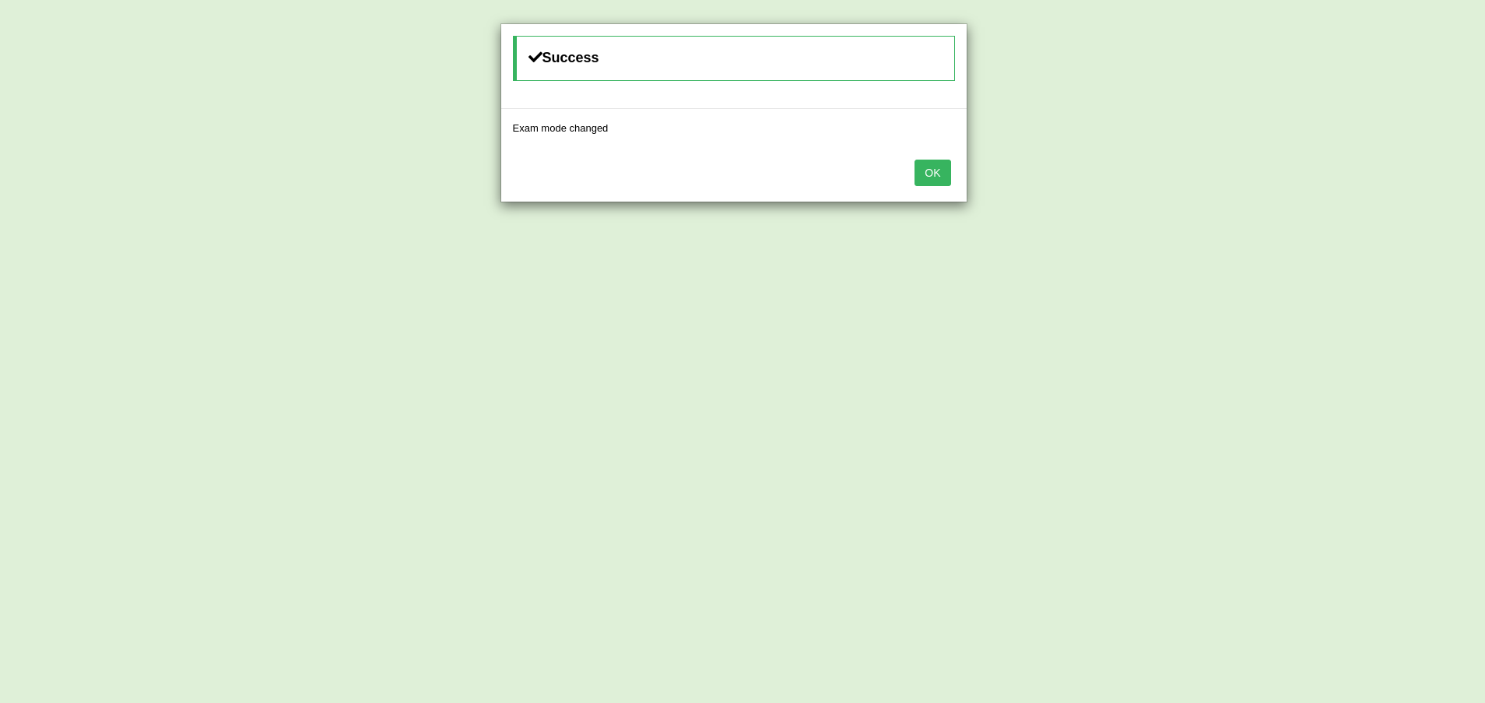
click at [927, 175] on button "OK" at bounding box center [932, 173] width 36 height 26
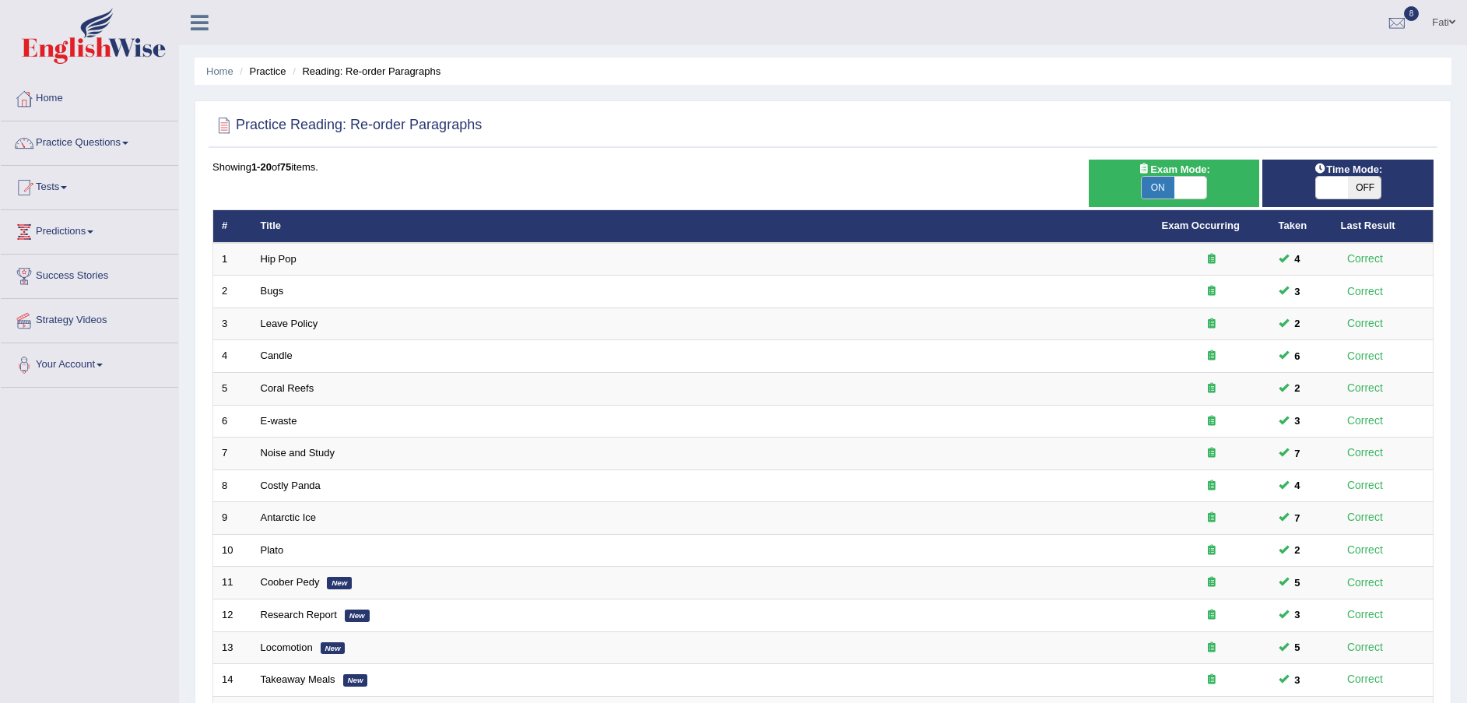
click at [1363, 190] on span "OFF" at bounding box center [1364, 188] width 33 height 22
checkbox input "true"
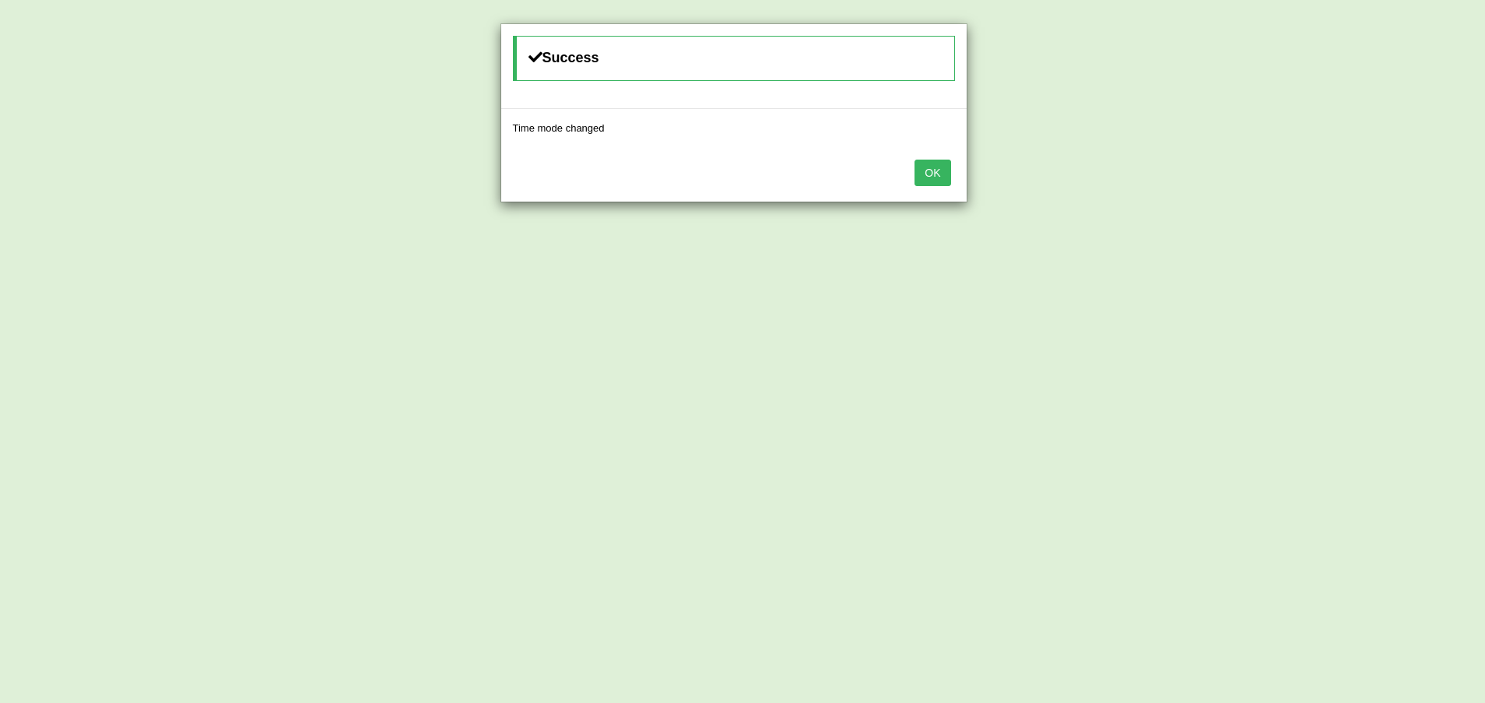
click at [931, 168] on button "OK" at bounding box center [932, 173] width 36 height 26
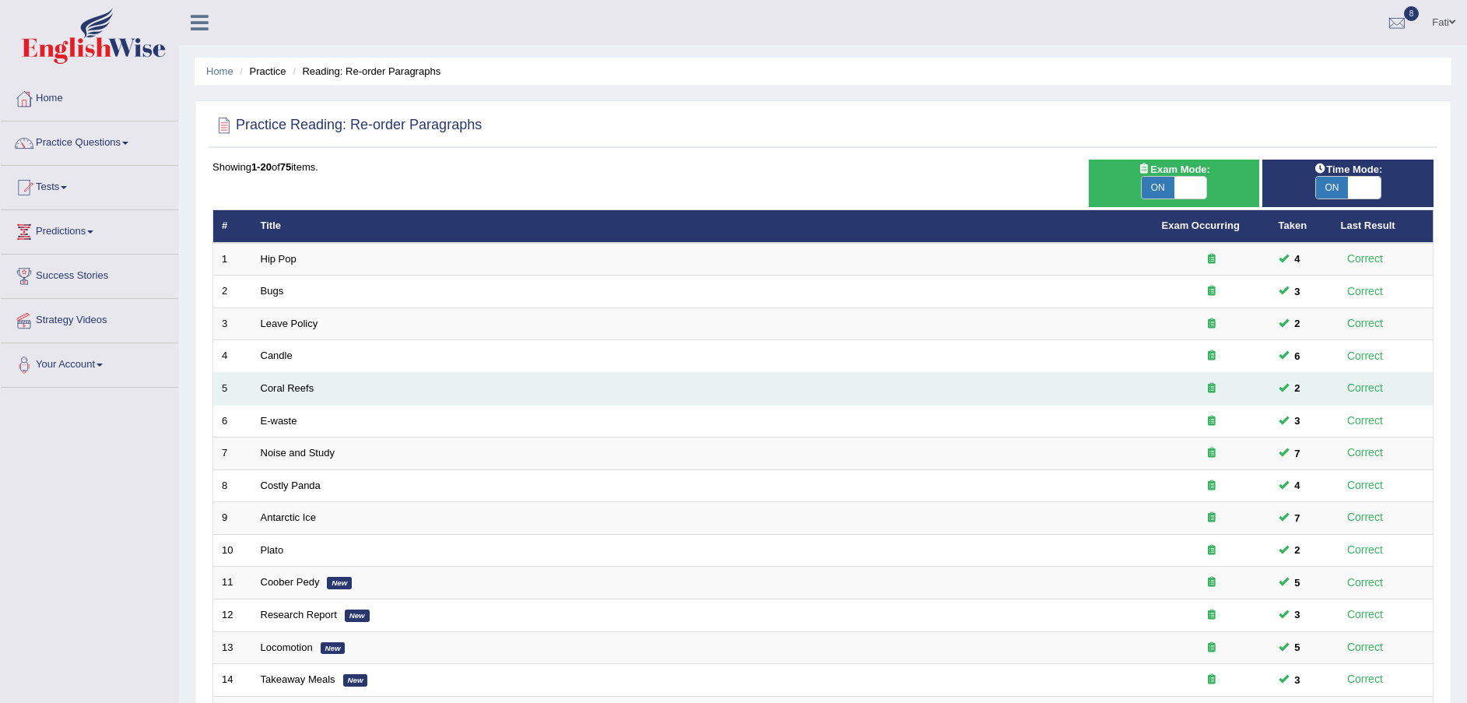
scroll to position [328, 0]
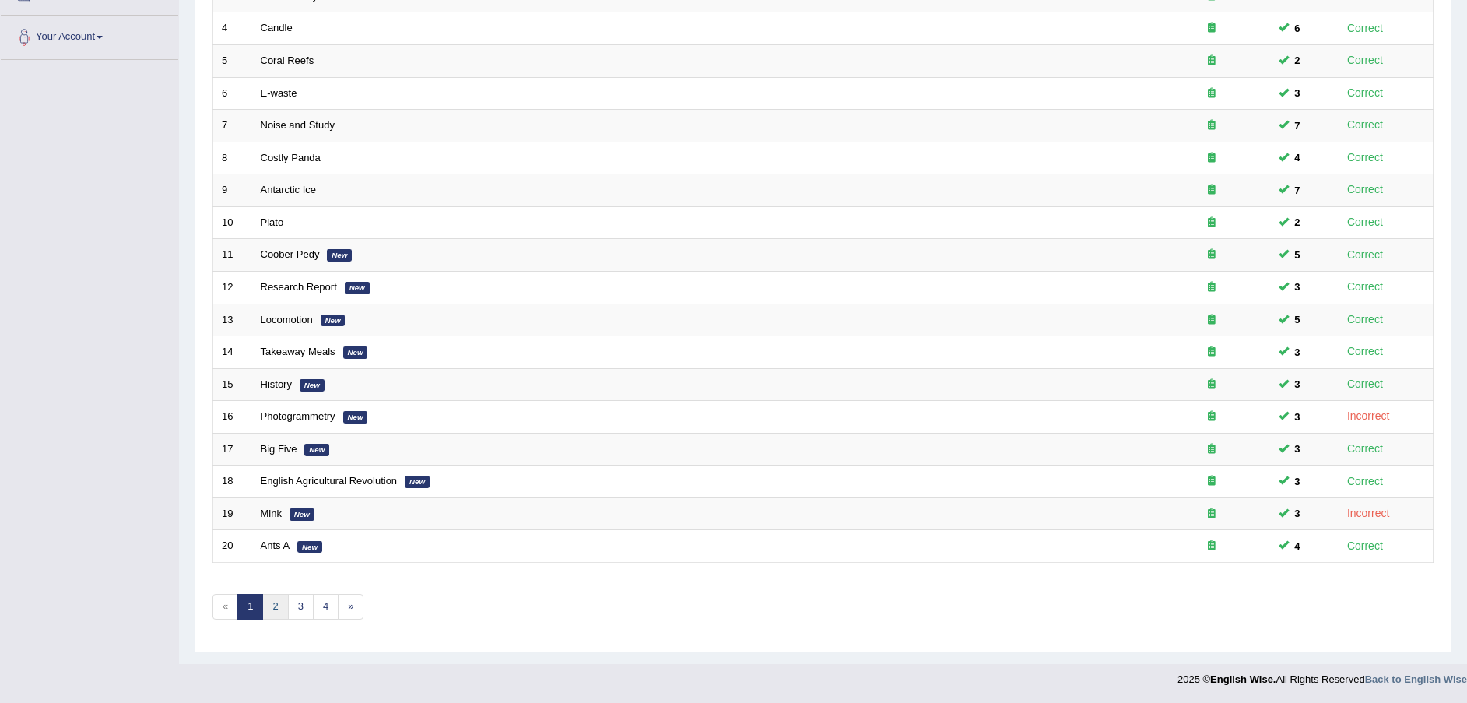
click at [283, 605] on link "2" at bounding box center [275, 607] width 26 height 26
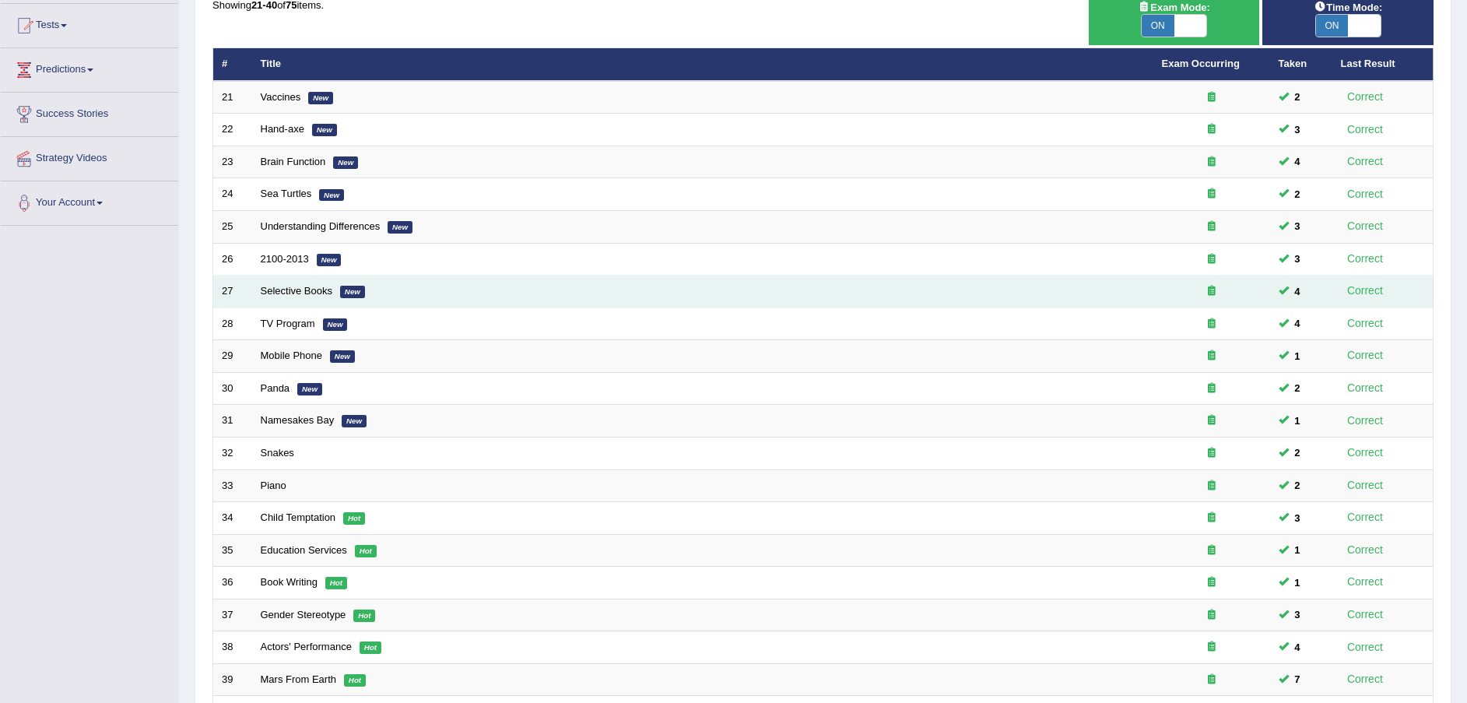
scroll to position [328, 0]
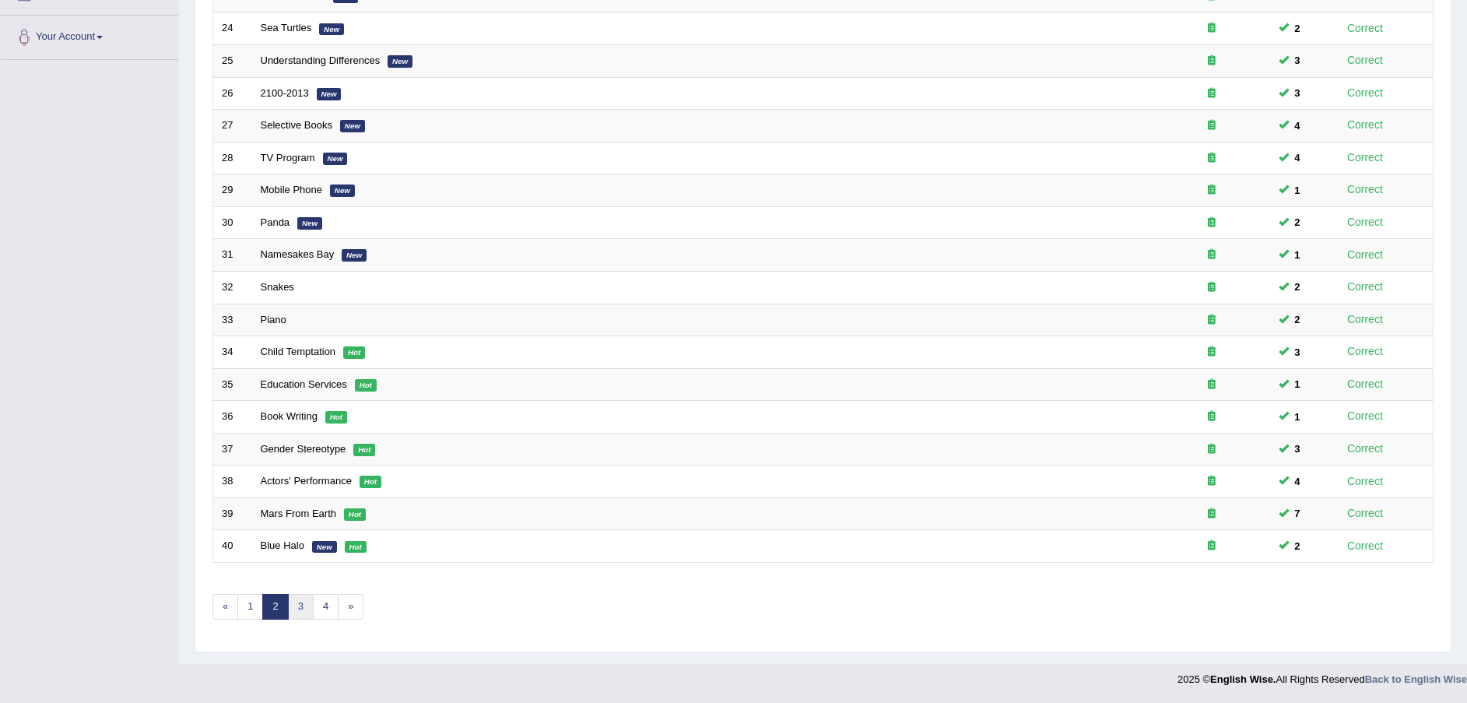
click at [296, 603] on link "3" at bounding box center [301, 607] width 26 height 26
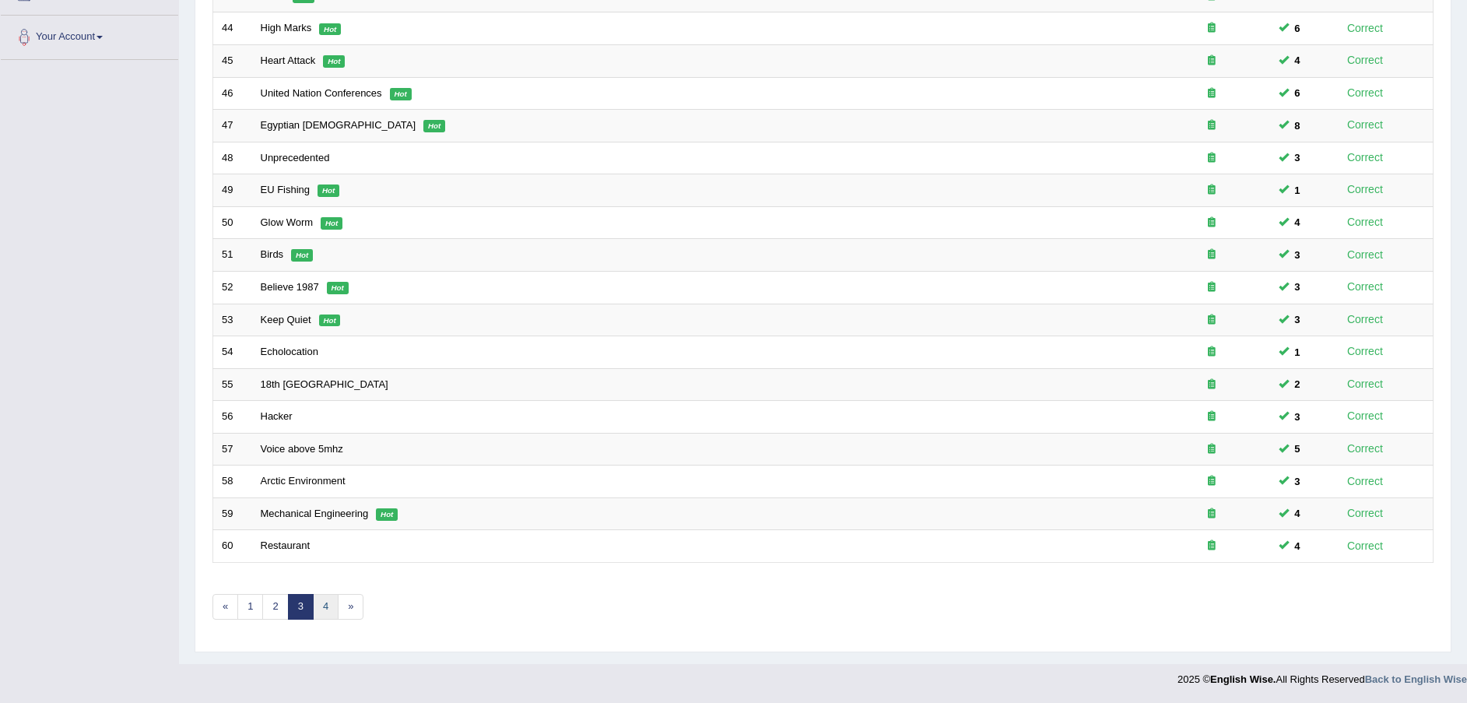
click at [322, 601] on link "4" at bounding box center [326, 607] width 26 height 26
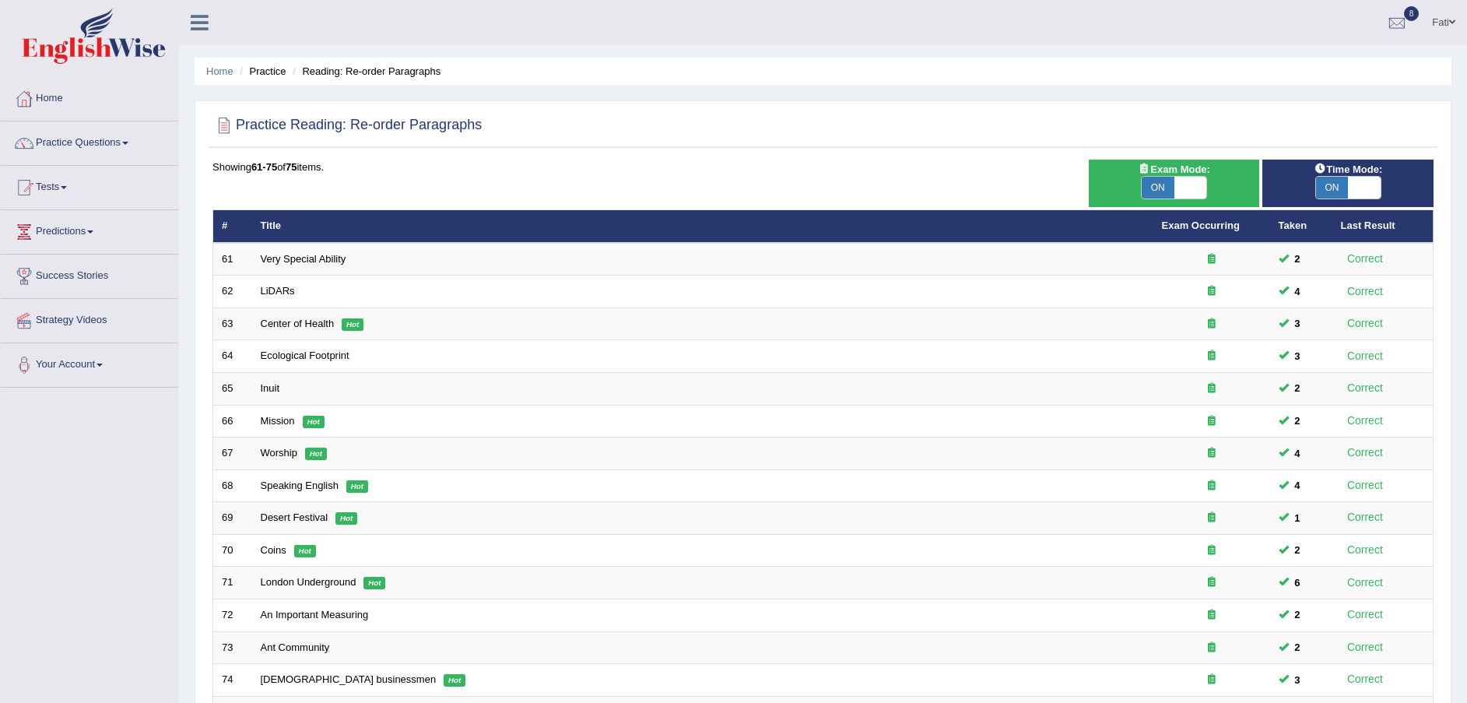
click at [1195, 185] on span at bounding box center [1190, 188] width 33 height 22
checkbox input "false"
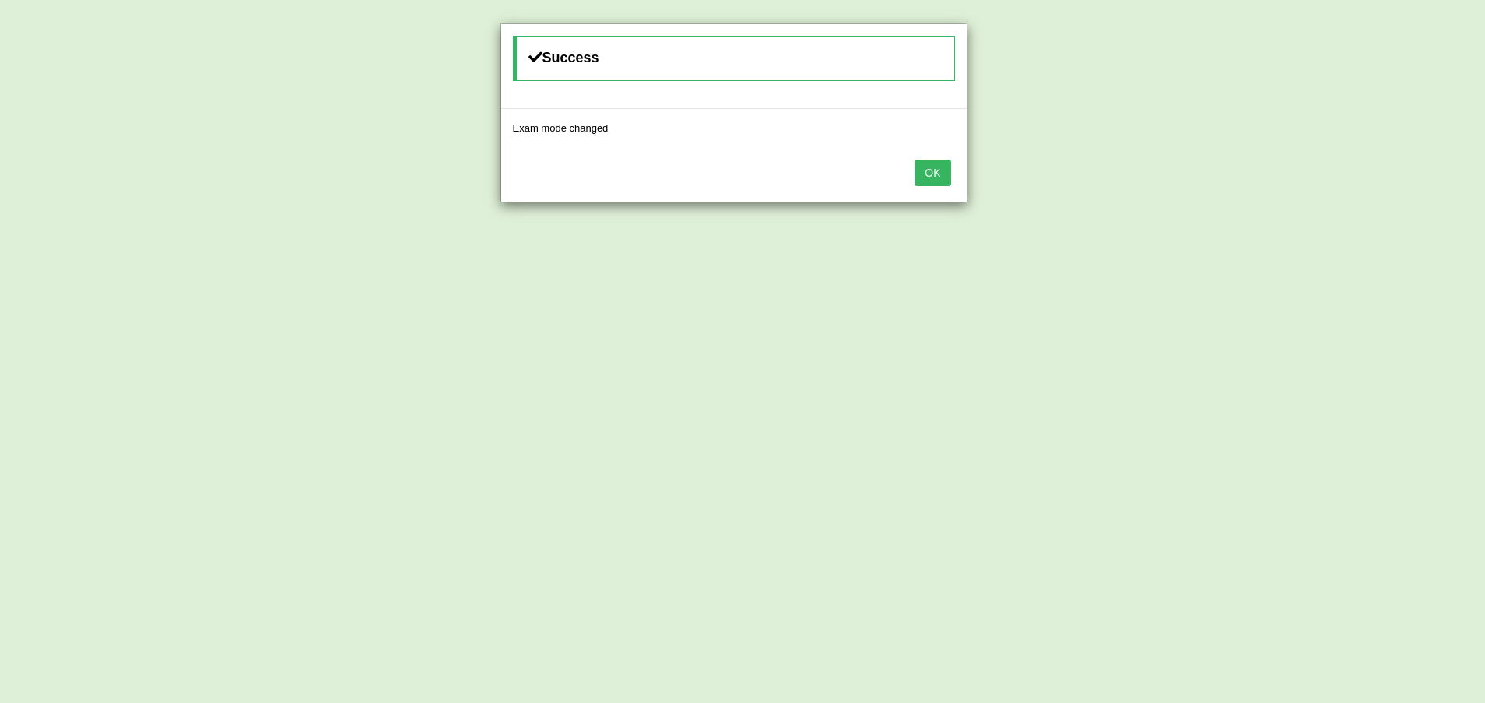
click at [927, 172] on button "OK" at bounding box center [932, 173] width 36 height 26
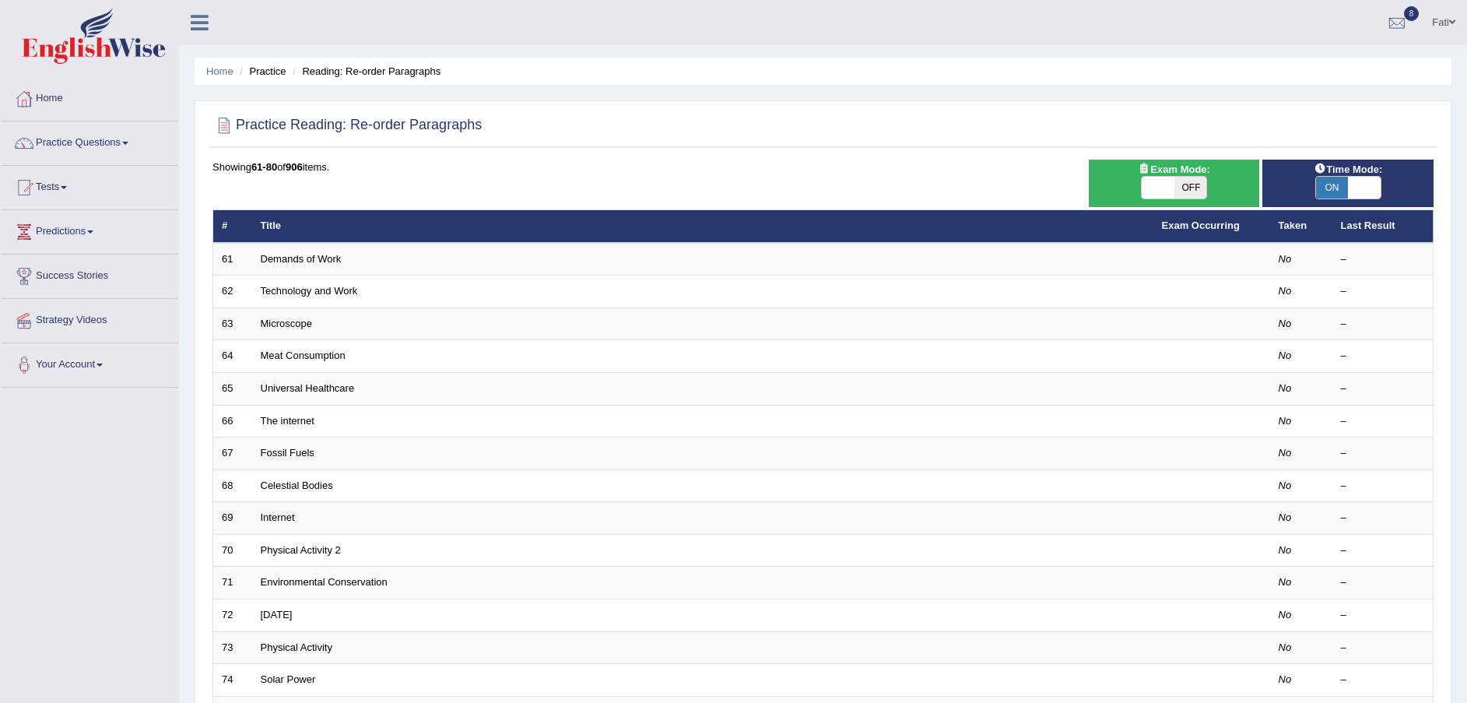
click at [1370, 183] on span at bounding box center [1364, 188] width 33 height 22
checkbox input "false"
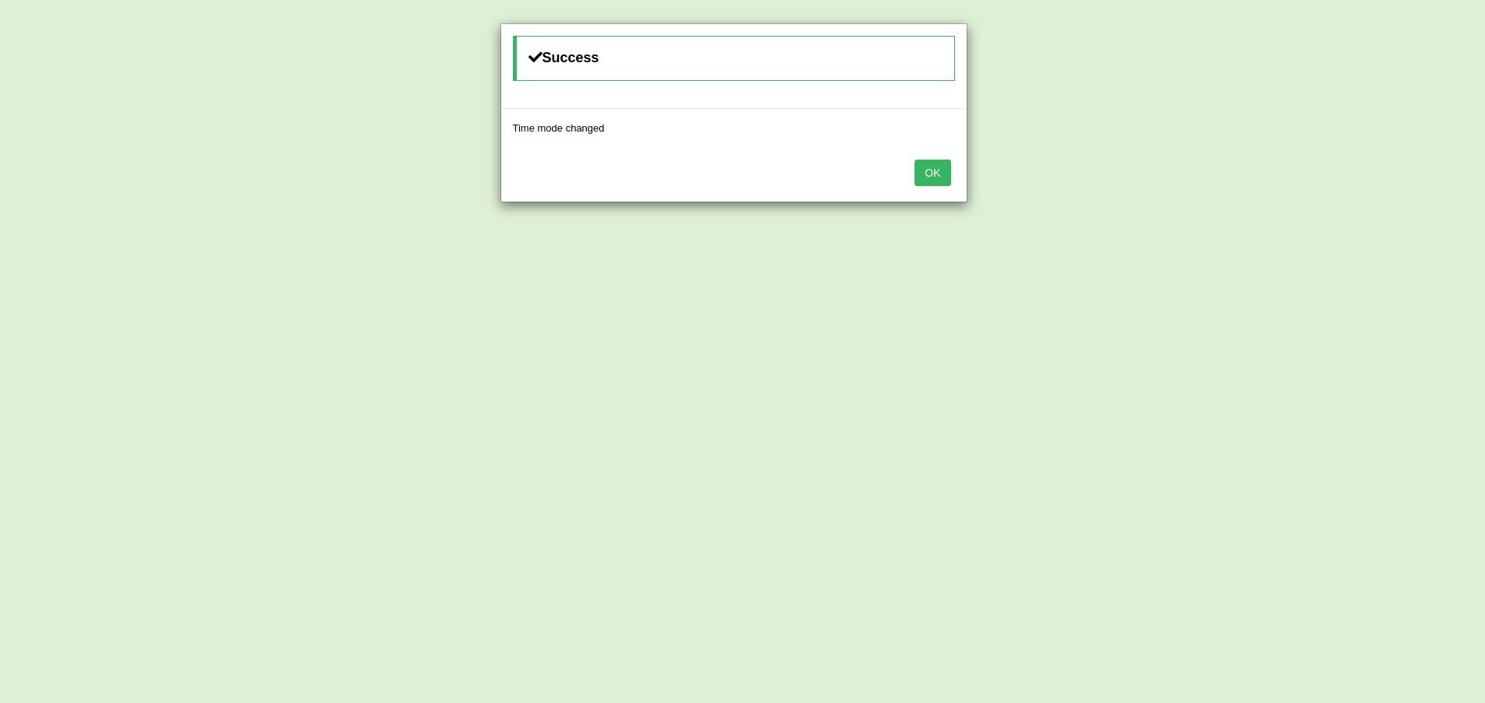
click at [931, 171] on button "OK" at bounding box center [932, 173] width 36 height 26
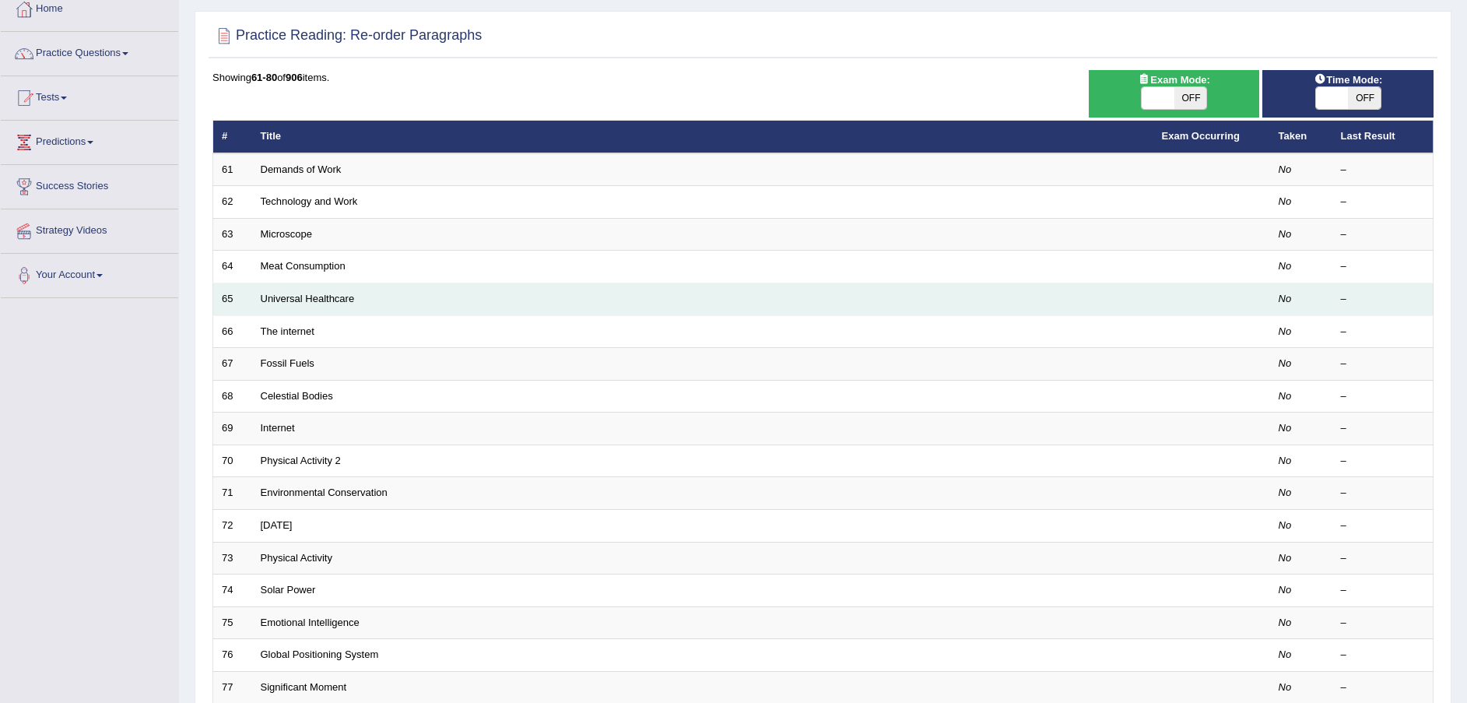
scroll to position [328, 0]
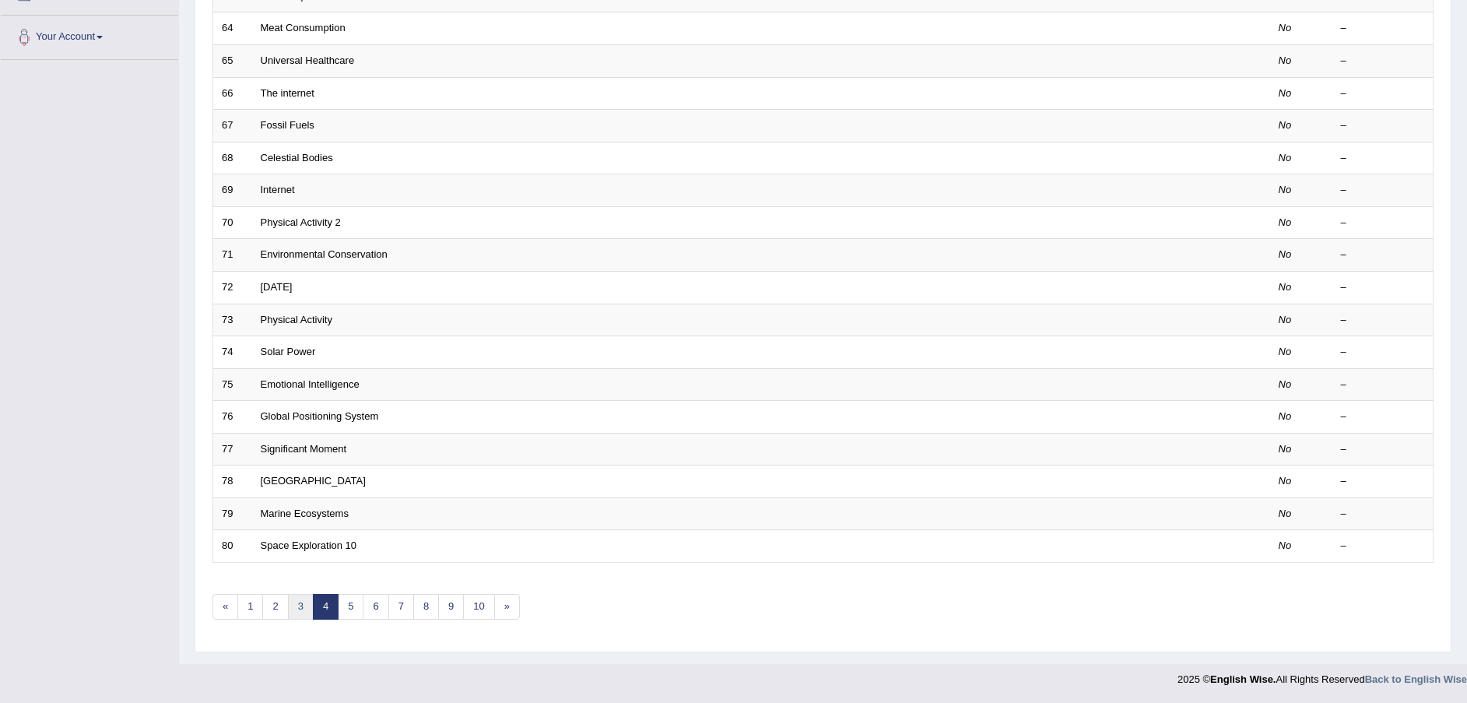
click at [303, 607] on link "3" at bounding box center [301, 607] width 26 height 26
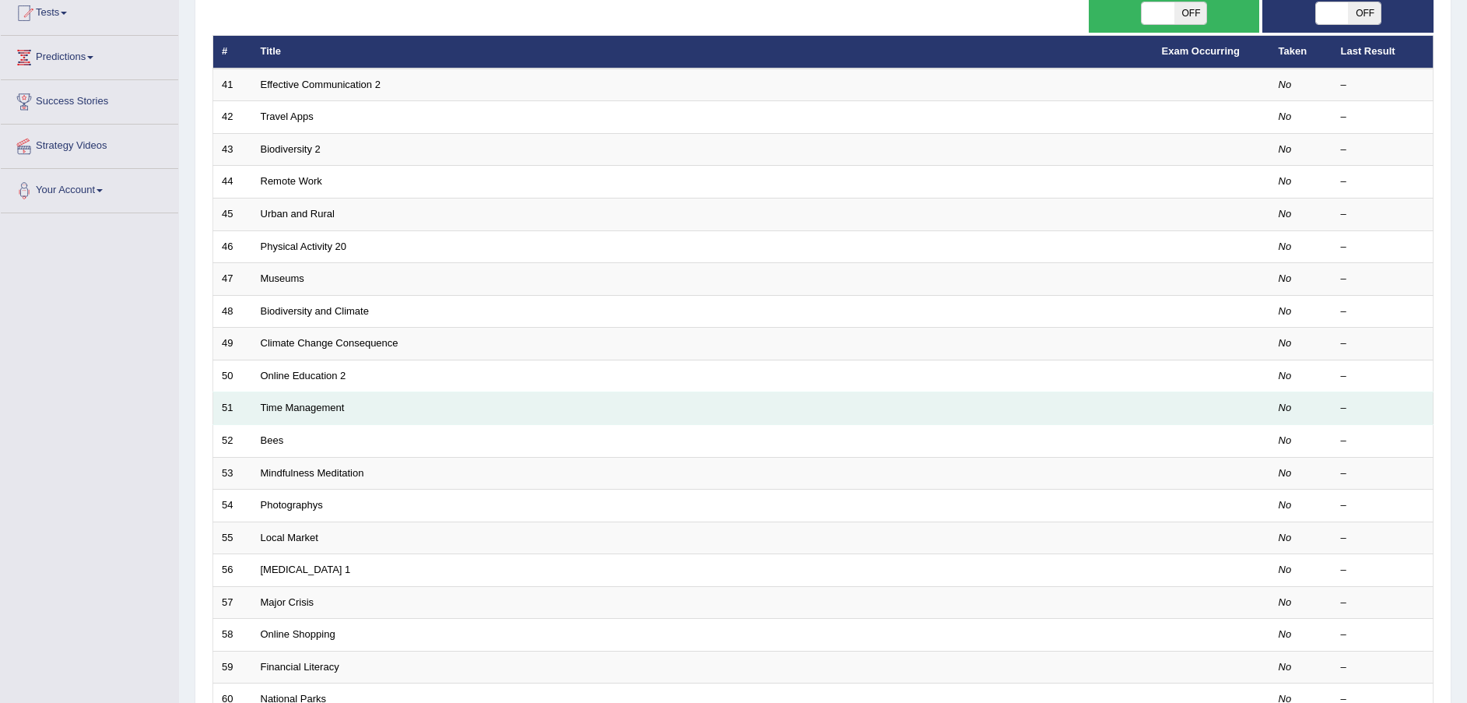
scroll to position [328, 0]
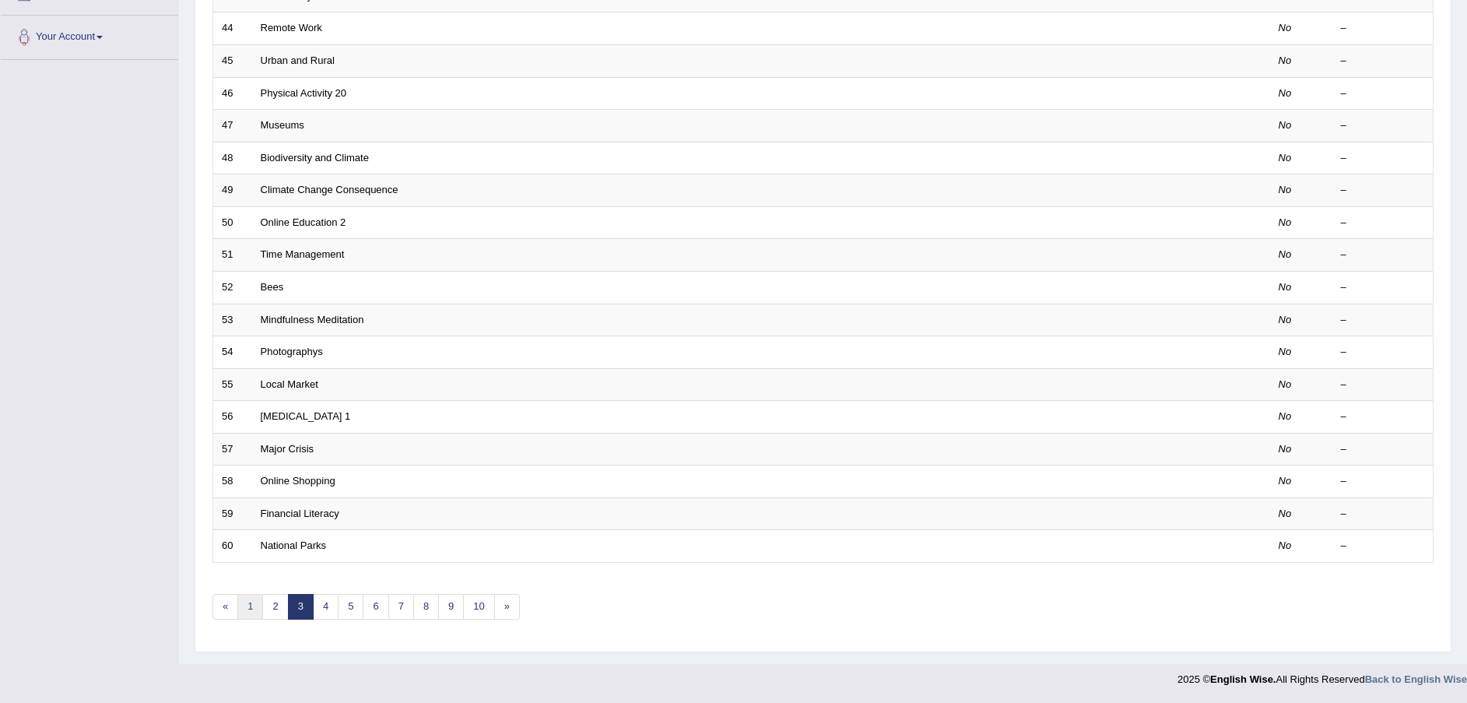
click at [248, 605] on link "1" at bounding box center [250, 607] width 26 height 26
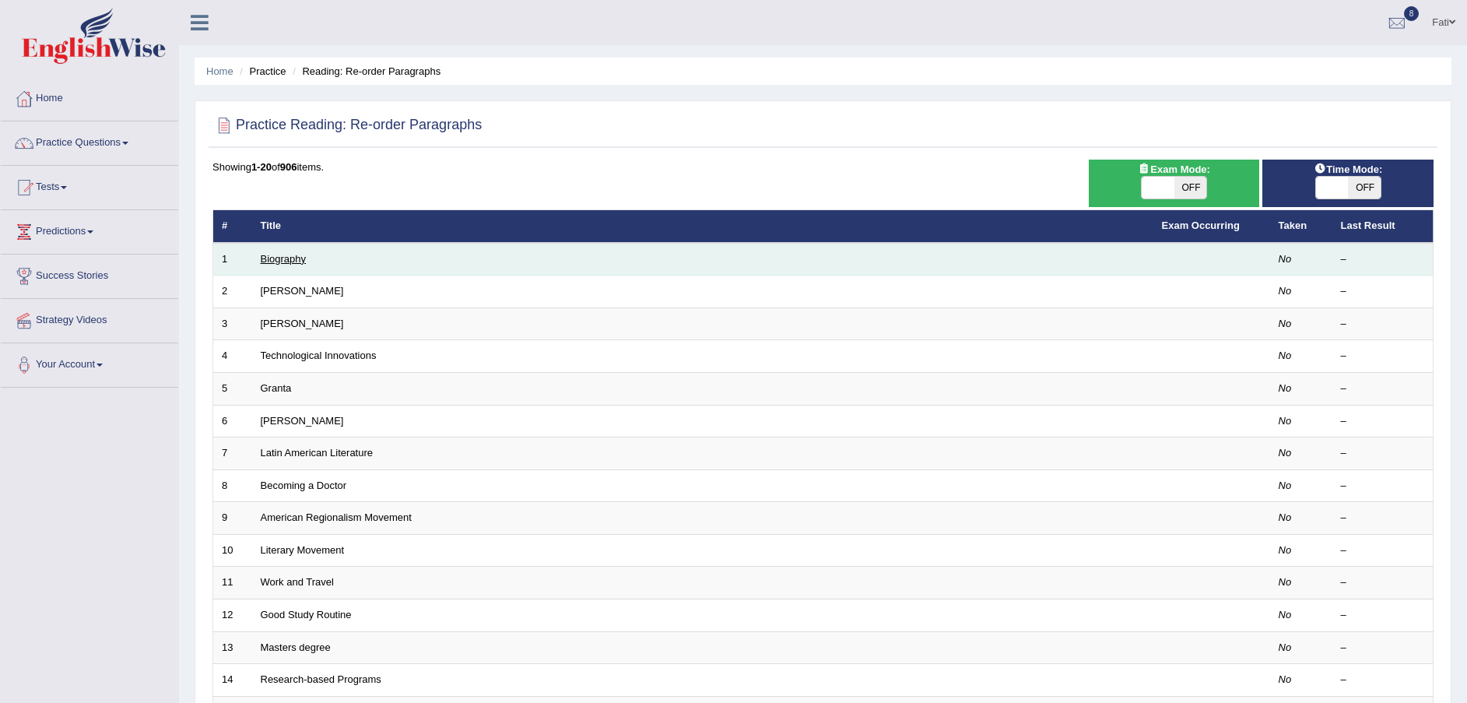
click at [285, 255] on link "Biography" at bounding box center [284, 259] width 46 height 12
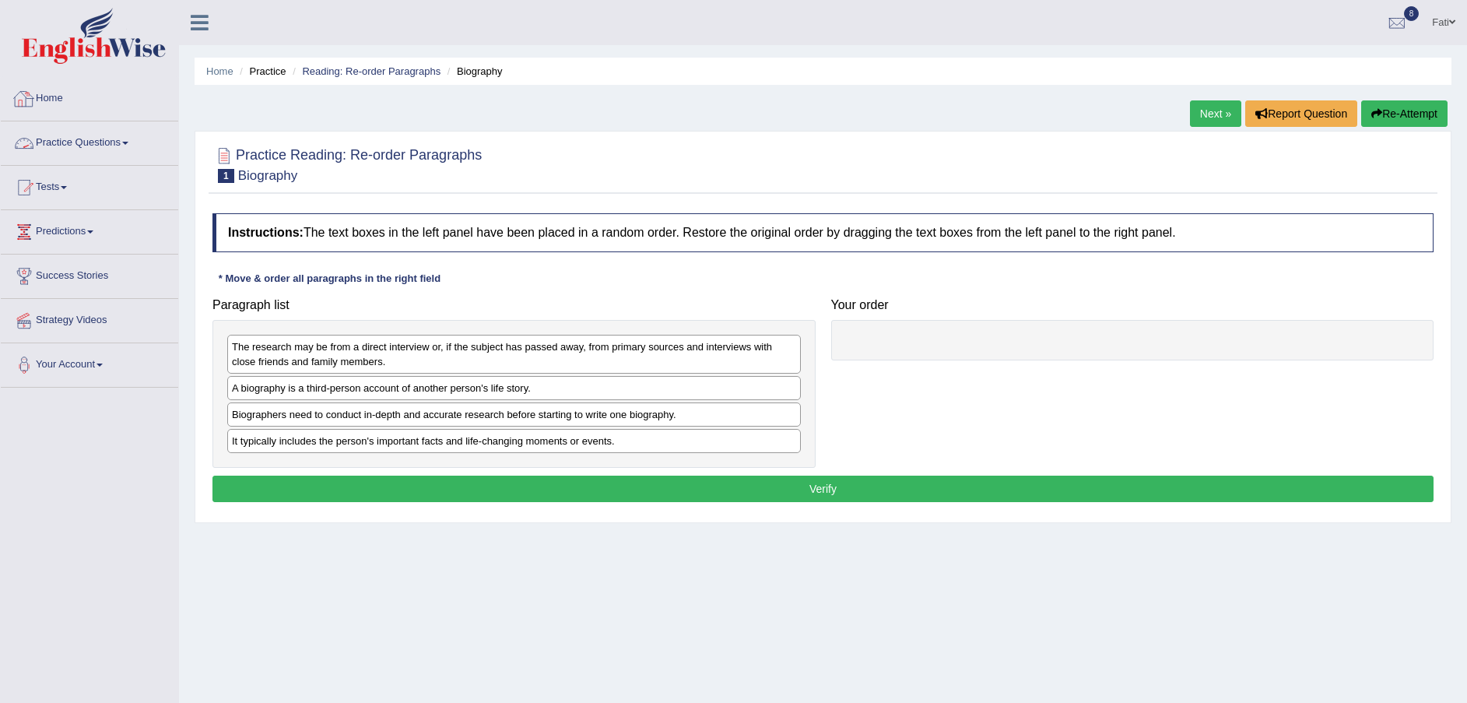
click at [81, 138] on link "Practice Questions" at bounding box center [89, 140] width 177 height 39
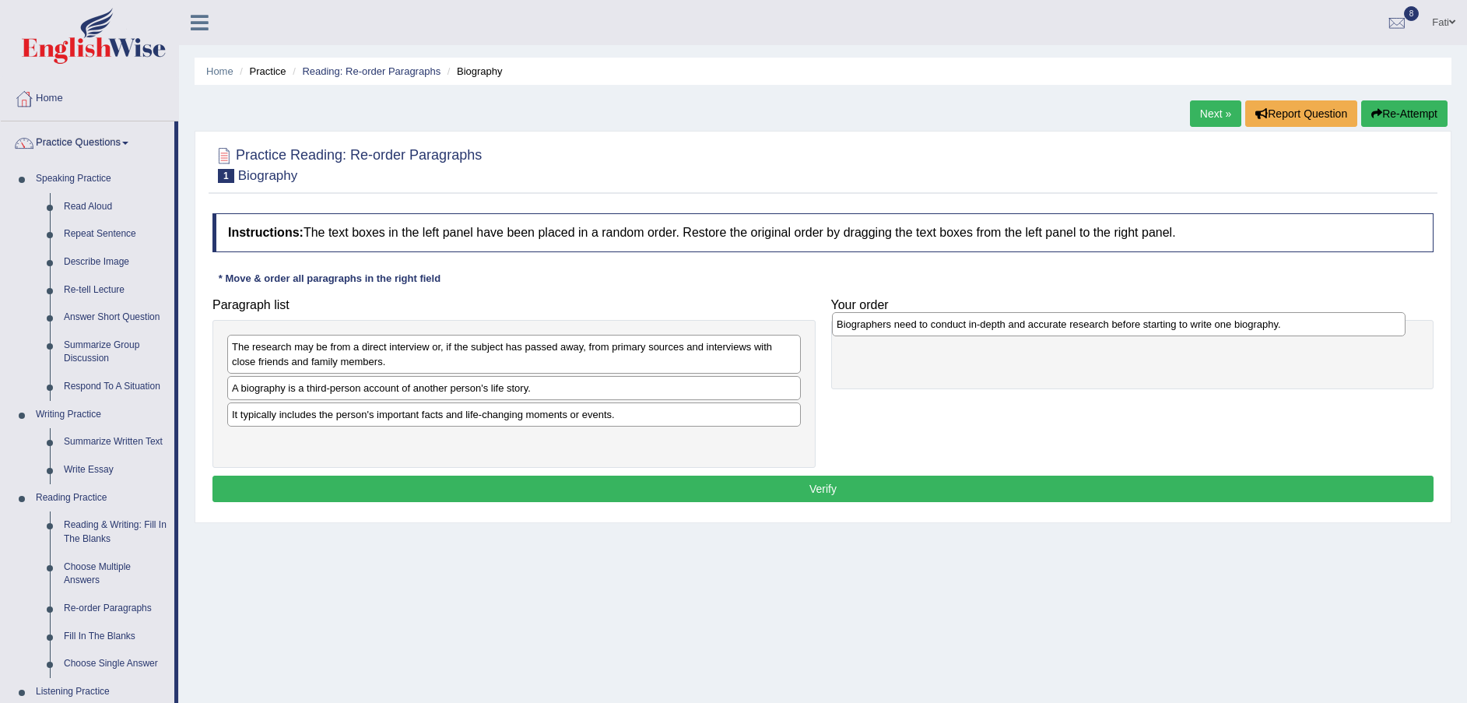
drag, startPoint x: 619, startPoint y: 420, endPoint x: 1266, endPoint y: 337, distance: 651.9
click at [1266, 336] on div "Biographers need to conduct in-depth and accurate research before starting to w…" at bounding box center [1118, 324] width 573 height 24
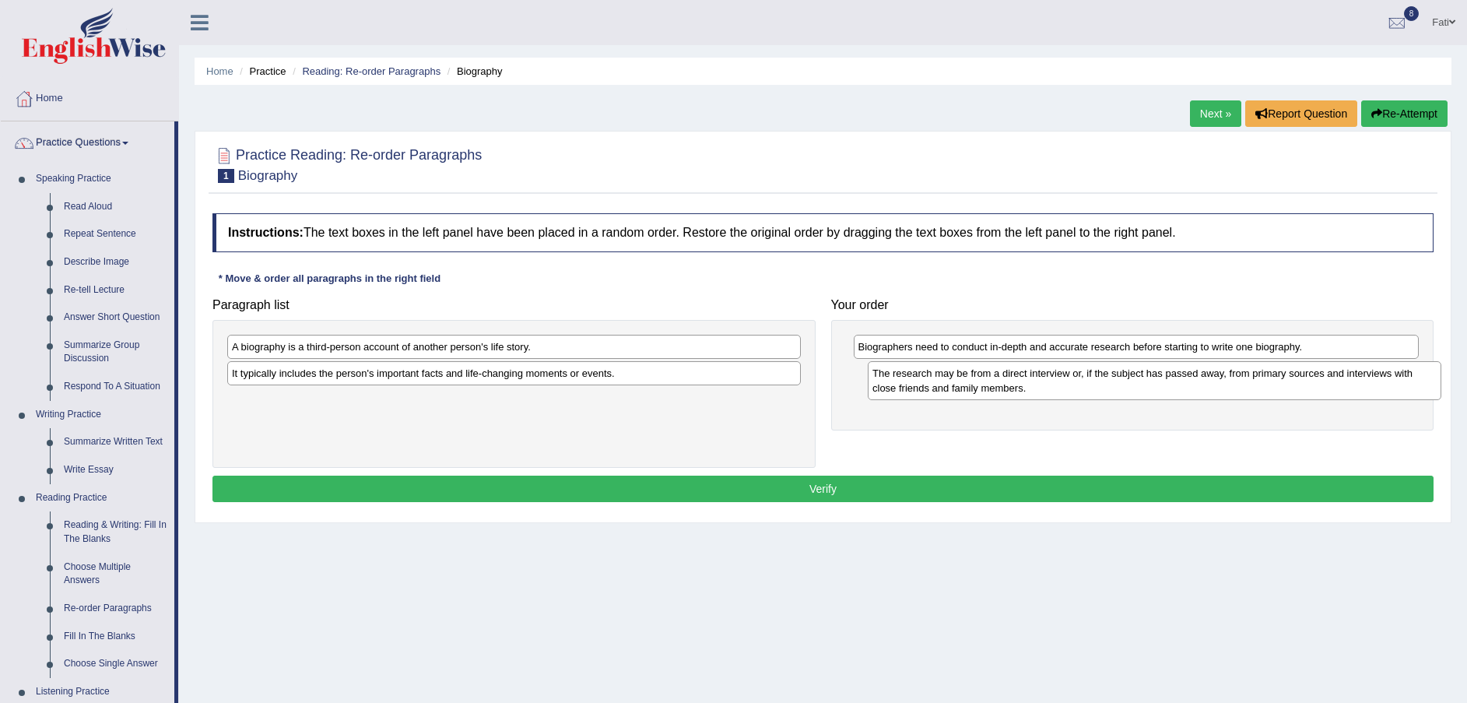
drag, startPoint x: 680, startPoint y: 355, endPoint x: 1320, endPoint y: 381, distance: 640.1
click at [1320, 381] on div "The research may be from a direct interview or, if the subject has passed away,…" at bounding box center [1154, 380] width 573 height 39
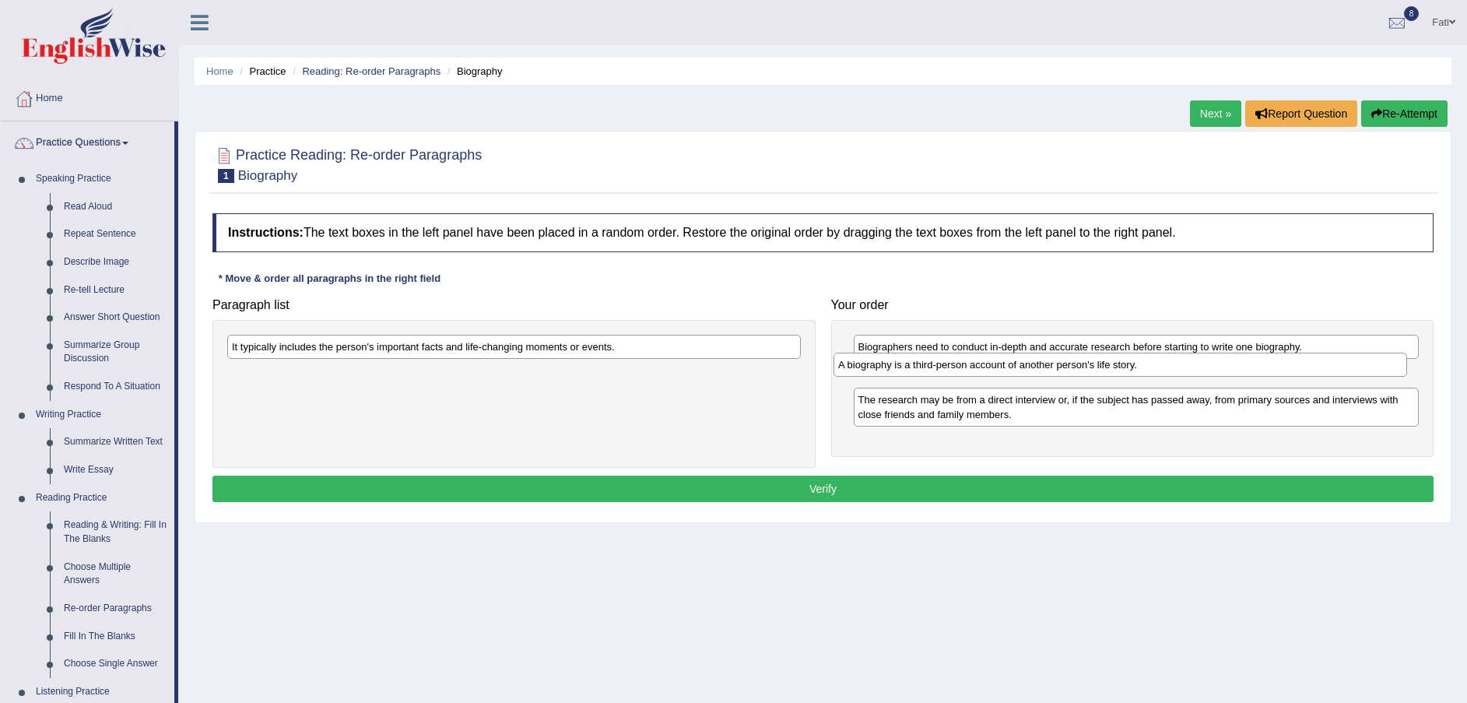
drag, startPoint x: 531, startPoint y: 352, endPoint x: 1142, endPoint y: 368, distance: 611.8
click at [1142, 368] on div "A biography is a third-person account of another person's life story." at bounding box center [1119, 364] width 573 height 24
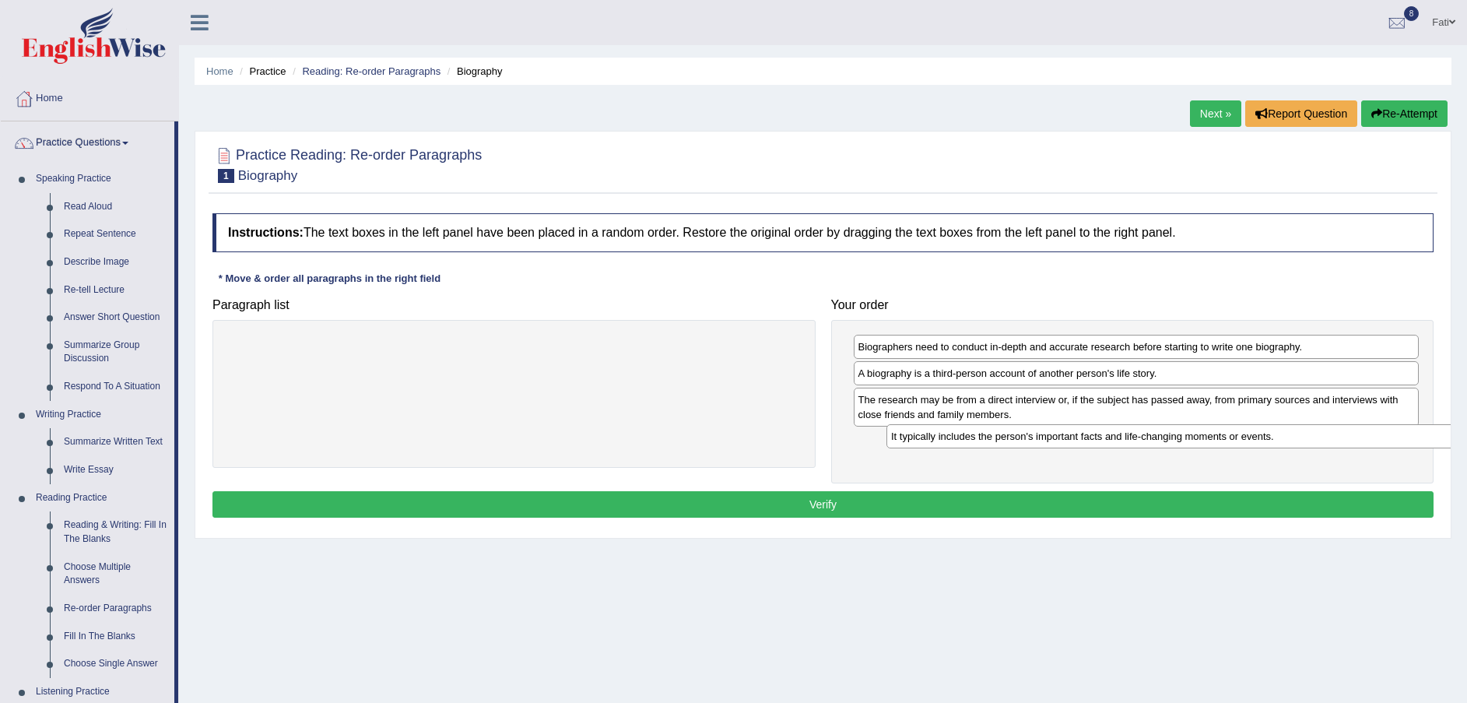
drag, startPoint x: 723, startPoint y: 355, endPoint x: 1398, endPoint y: 442, distance: 681.0
click at [1398, 442] on div "It typically includes the person's important facts and life-changing moments or…" at bounding box center [1172, 436] width 573 height 24
click at [1168, 505] on button "Verify" at bounding box center [822, 504] width 1221 height 26
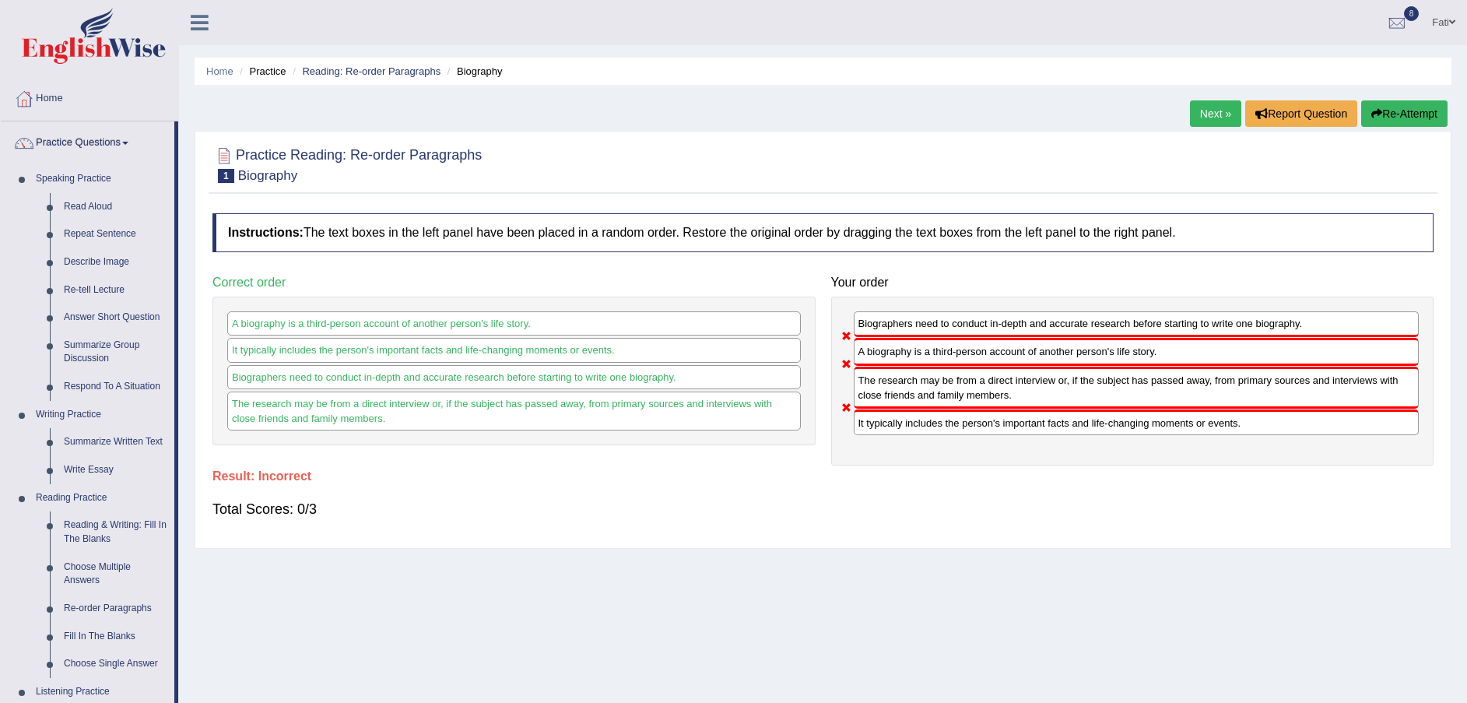
click at [1399, 114] on button "Re-Attempt" at bounding box center [1404, 113] width 86 height 26
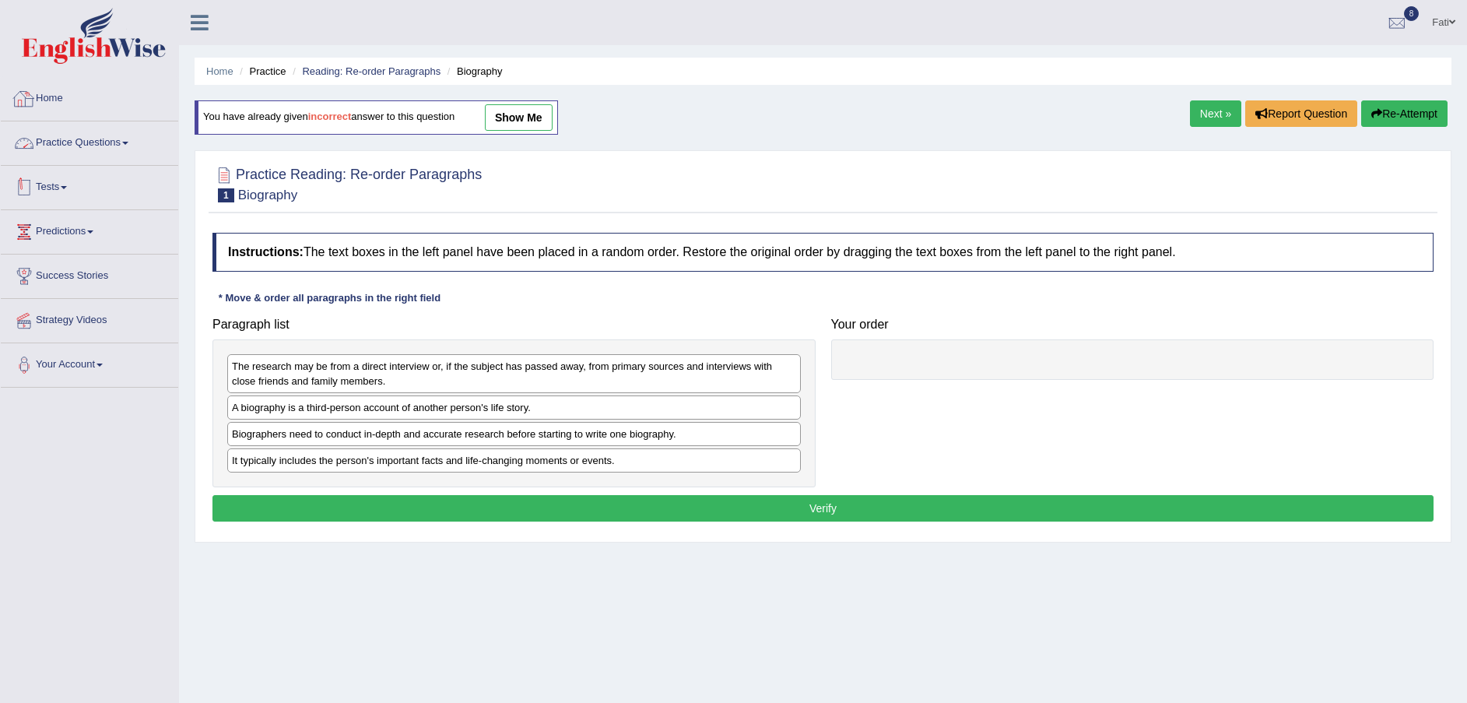
click at [60, 181] on link "Tests" at bounding box center [89, 185] width 177 height 39
click at [64, 272] on link "History" at bounding box center [102, 279] width 146 height 28
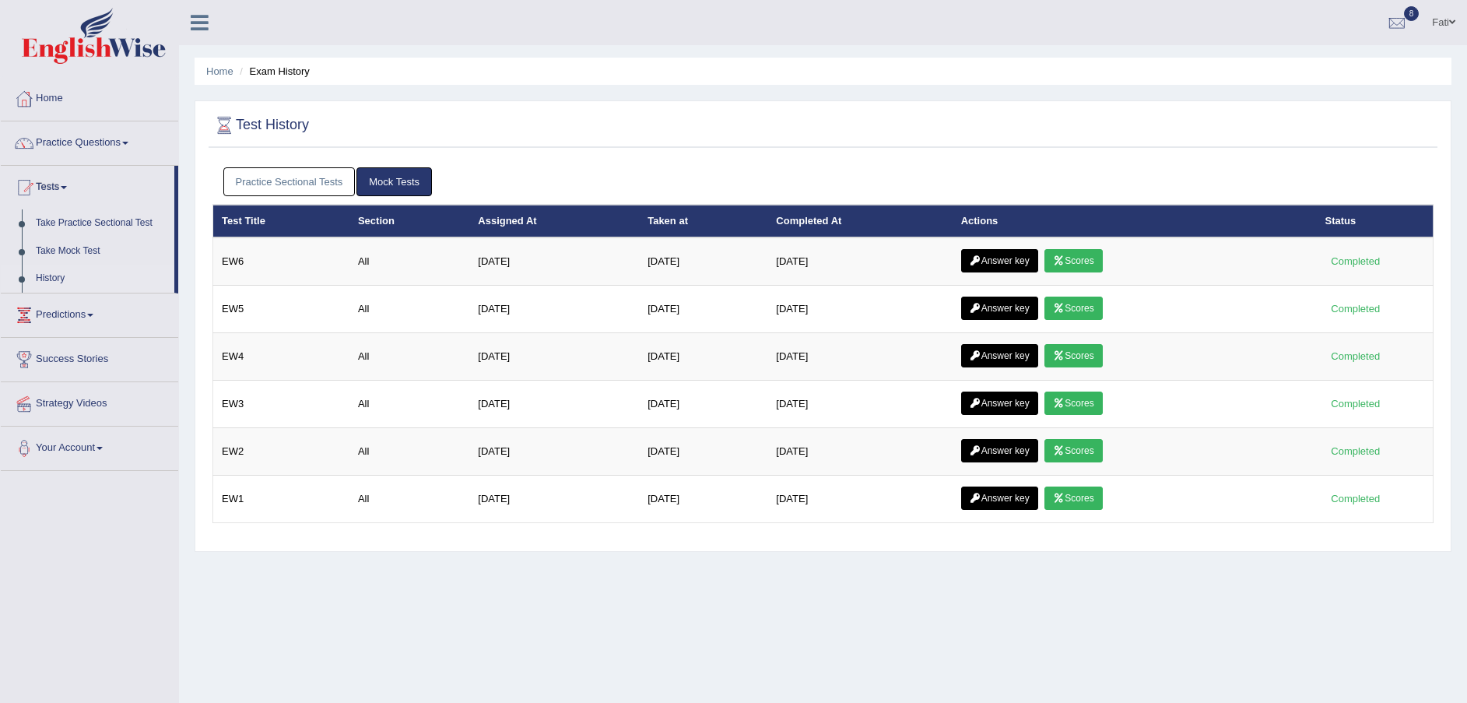
click at [303, 189] on link "Practice Sectional Tests" at bounding box center [289, 181] width 132 height 29
click at [263, 181] on link "Practice Sectional Tests" at bounding box center [289, 181] width 132 height 29
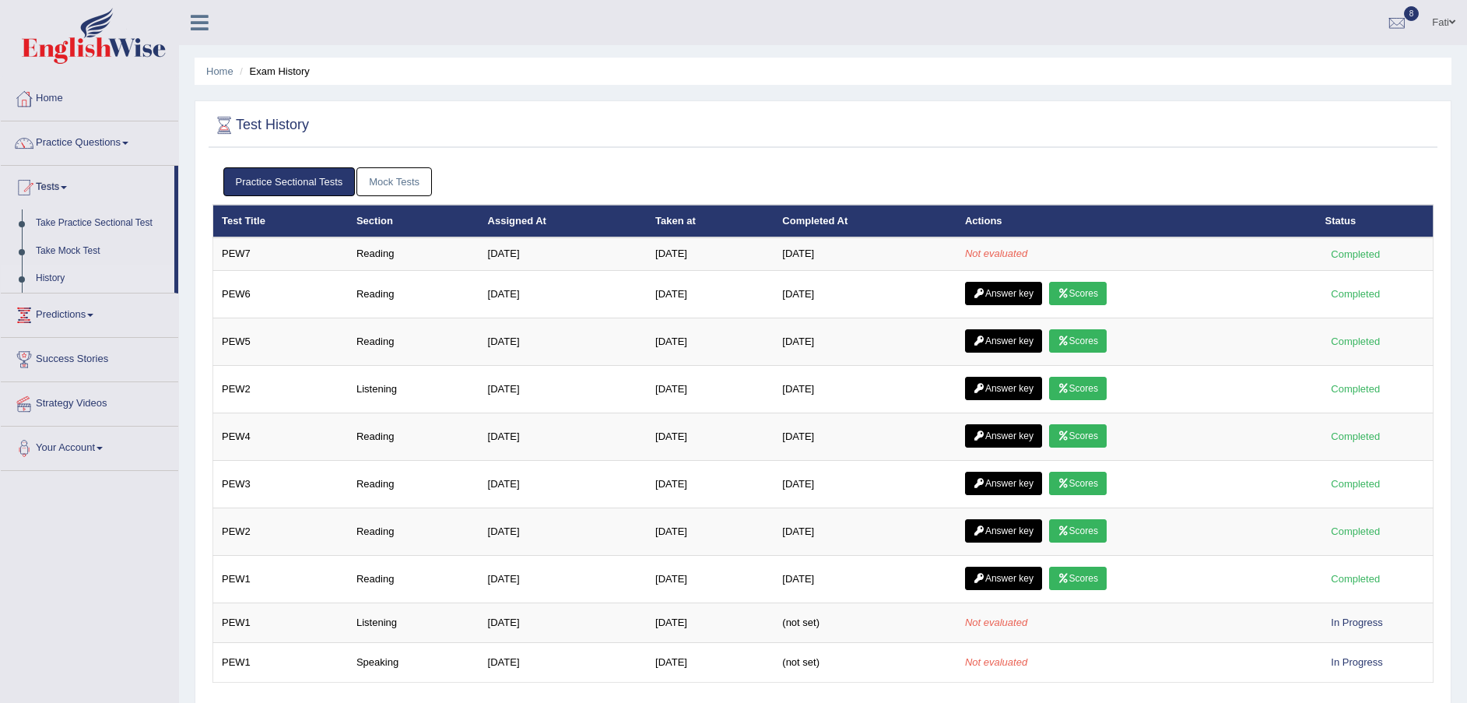
click at [502, 72] on ul "Home Exam History" at bounding box center [823, 71] width 1257 height 27
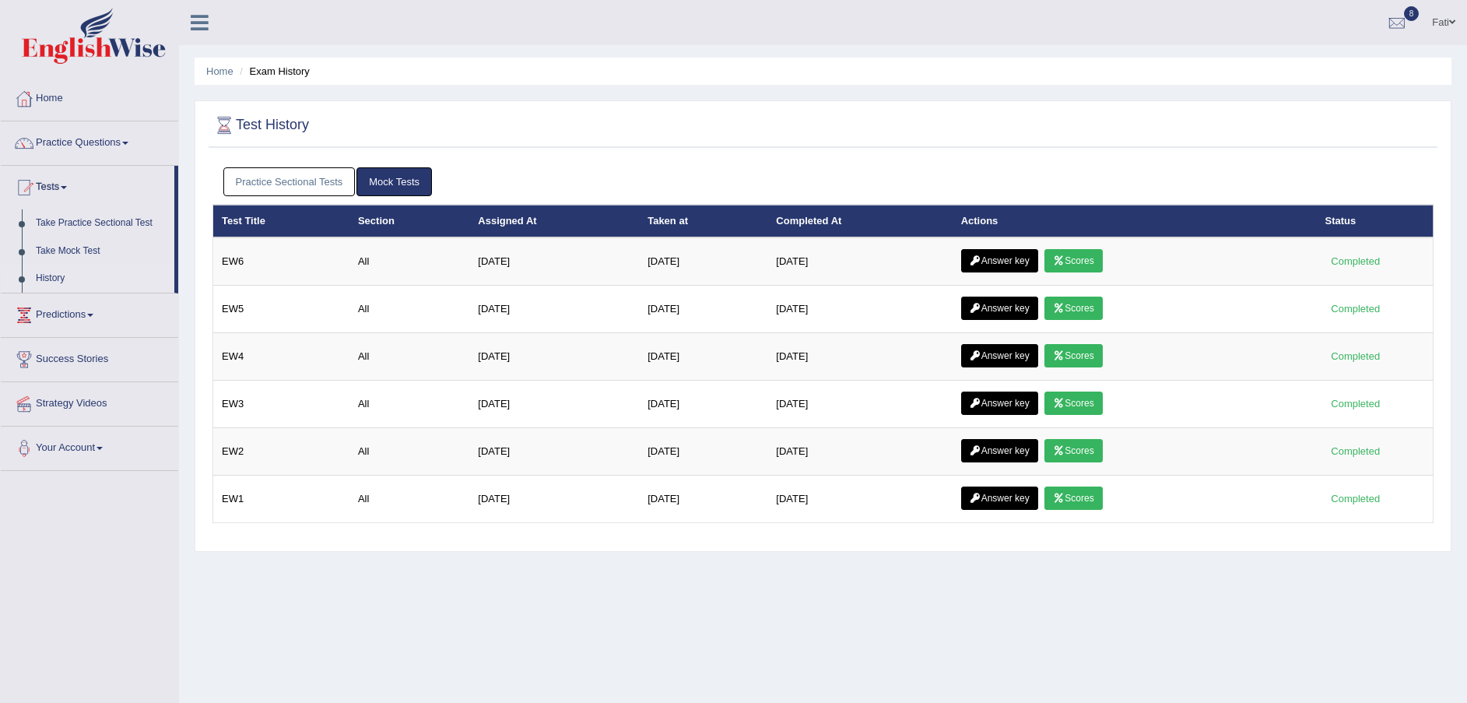
click at [306, 179] on link "Practice Sectional Tests" at bounding box center [289, 181] width 132 height 29
